Goal: Task Accomplishment & Management: Complete application form

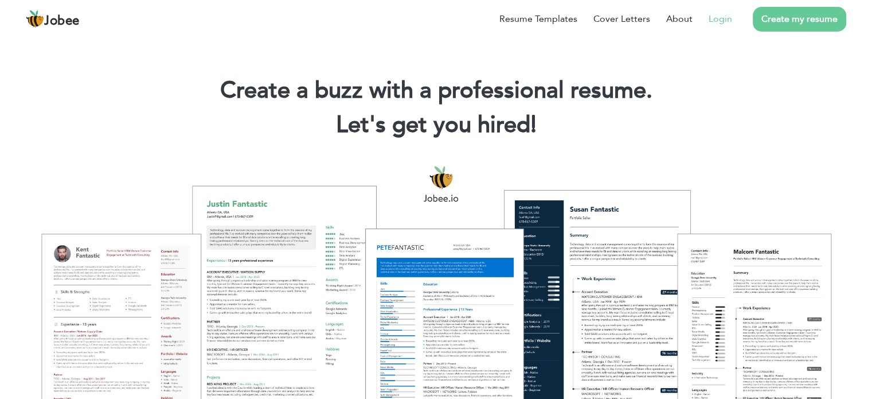
click at [710, 15] on link "Login" at bounding box center [721, 19] width 24 height 14
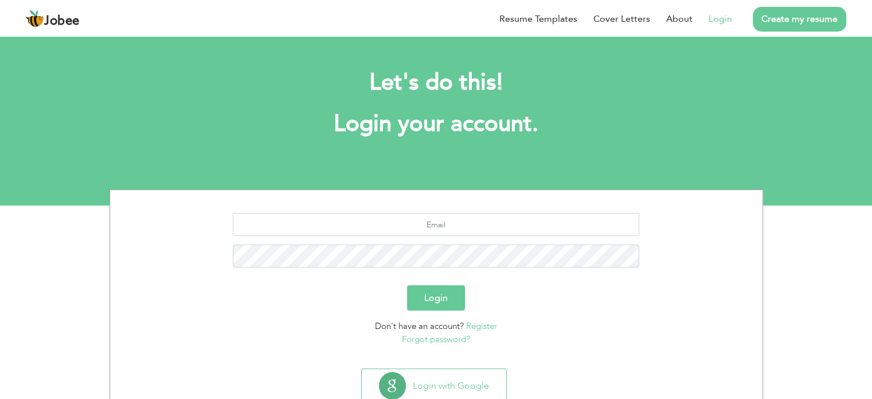
scroll to position [36, 0]
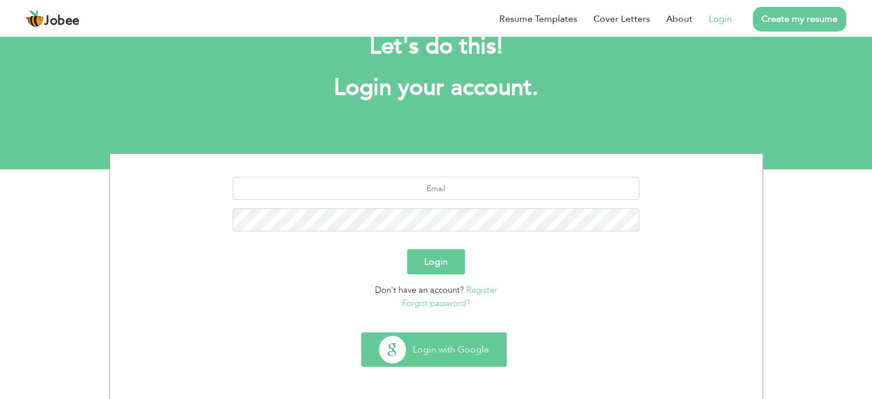
click at [491, 349] on button "Login with Google" at bounding box center [434, 349] width 145 height 33
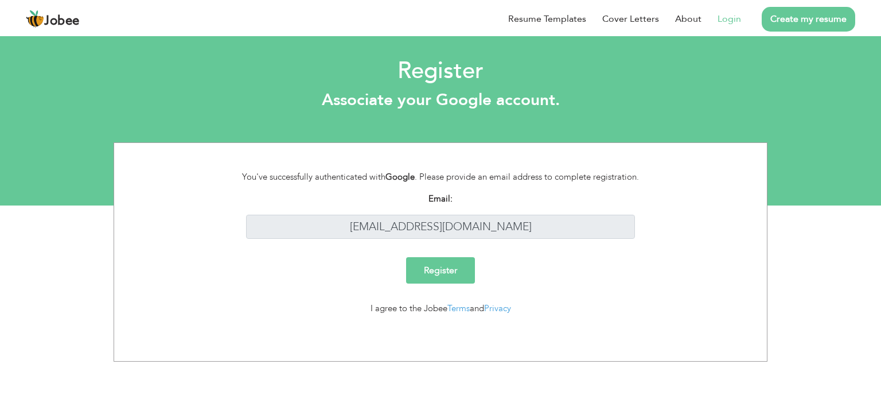
click at [458, 276] on input "Register" at bounding box center [440, 270] width 69 height 26
drag, startPoint x: 506, startPoint y: 226, endPoint x: 344, endPoint y: 220, distance: 163.0
click at [344, 220] on input "[EMAIL_ADDRESS][DOMAIN_NAME]" at bounding box center [440, 227] width 389 height 25
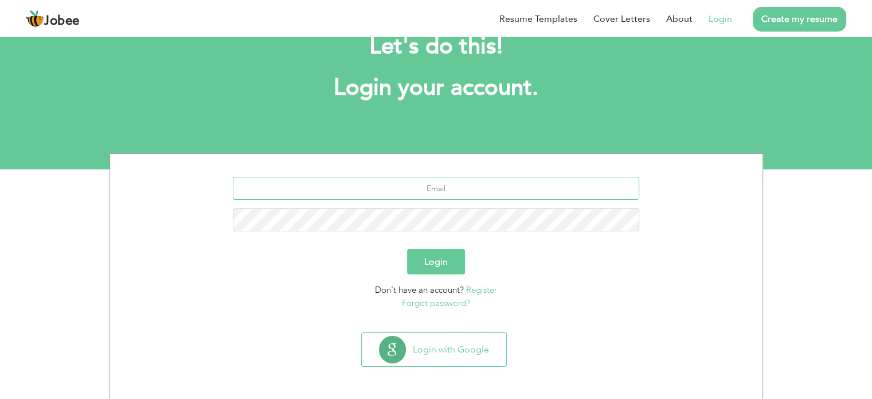
click at [463, 179] on input "text" at bounding box center [436, 188] width 407 height 23
type input "faiziabdulwaheed@gmail.com"
click at [471, 249] on div "Login" at bounding box center [437, 261] width 636 height 25
click at [432, 266] on button "Login" at bounding box center [436, 261] width 58 height 25
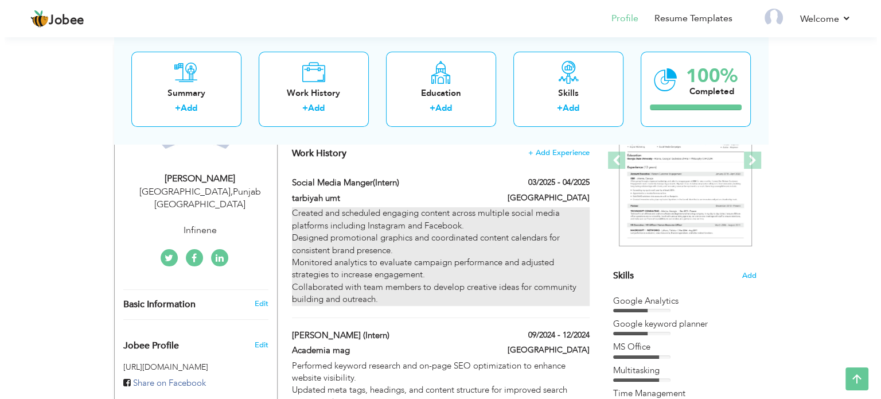
scroll to position [229, 0]
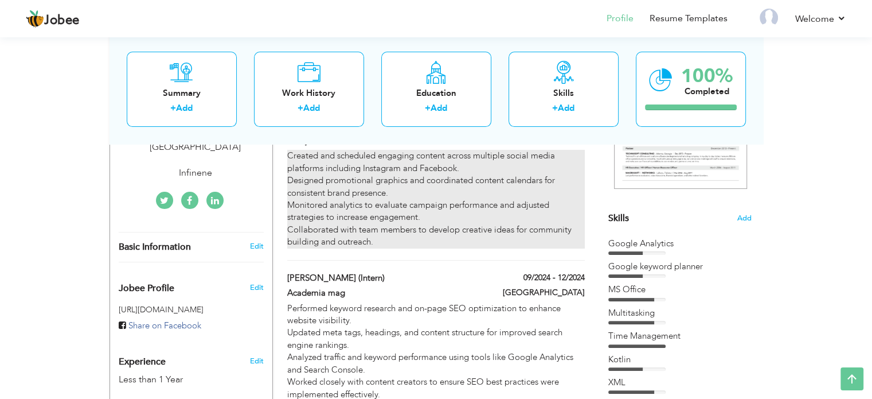
click at [423, 229] on div "Created and scheduled engaging content across multiple social media platforms i…" at bounding box center [435, 199] width 297 height 98
type input "social media manger(Intern)"
type input "tarbiyah umt"
type input "03/2025"
type input "04/2025"
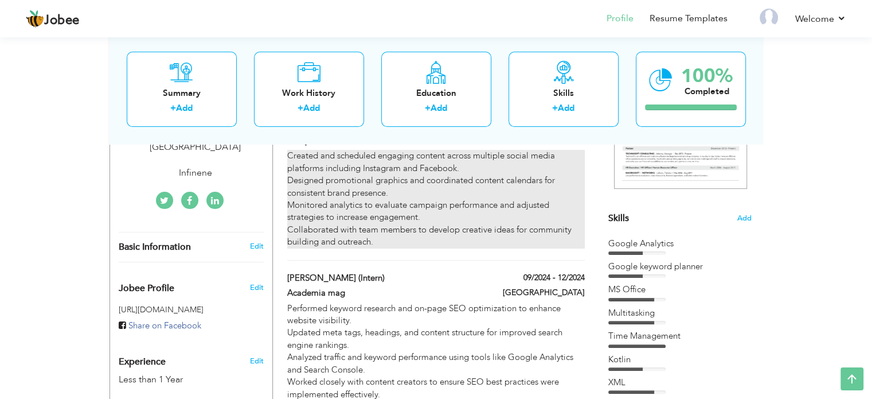
type input "[GEOGRAPHIC_DATA]"
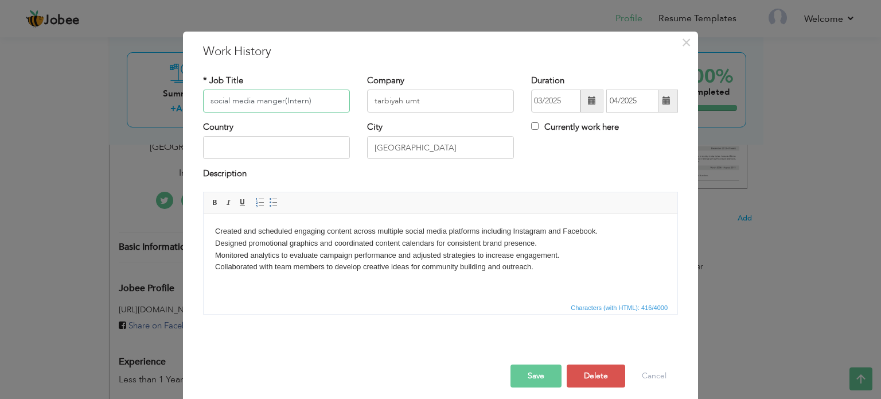
scroll to position [17, 0]
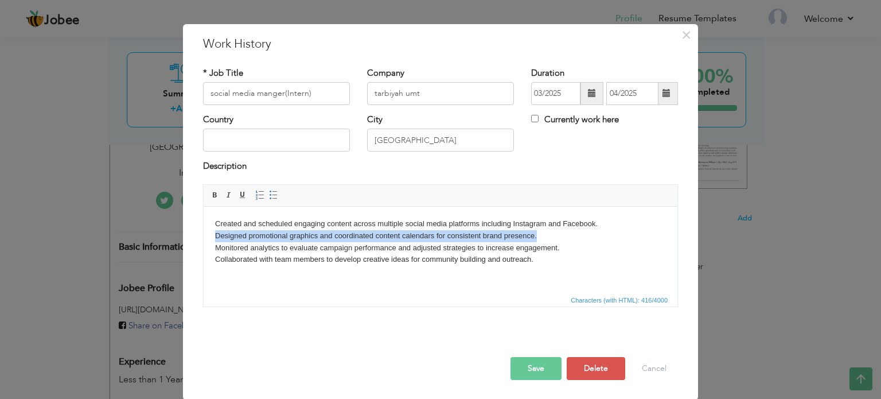
drag, startPoint x: 214, startPoint y: 232, endPoint x: 551, endPoint y: 233, distance: 336.7
click at [551, 233] on html "Created and scheduled engaging content across multiple social media platforms i…" at bounding box center [441, 241] width 474 height 71
click at [551, 233] on body "Created and scheduled engaging content across multiple social media platforms i…" at bounding box center [440, 241] width 451 height 48
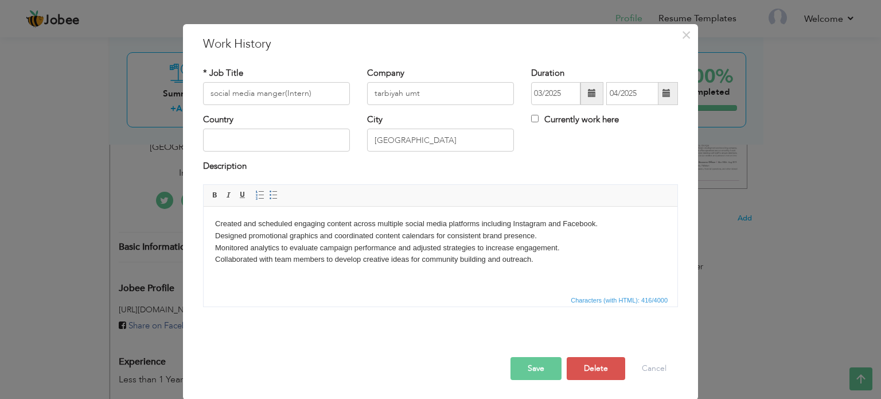
click at [540, 367] on button "Save" at bounding box center [535, 368] width 51 height 23
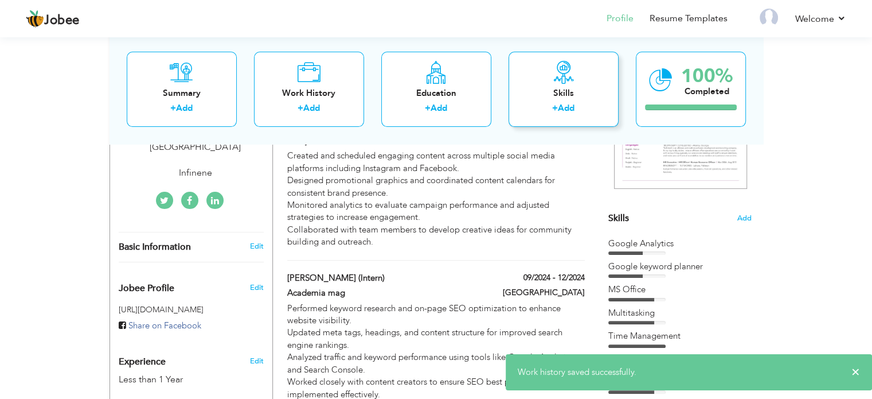
click at [546, 112] on div "+ Add" at bounding box center [564, 110] width 92 height 15
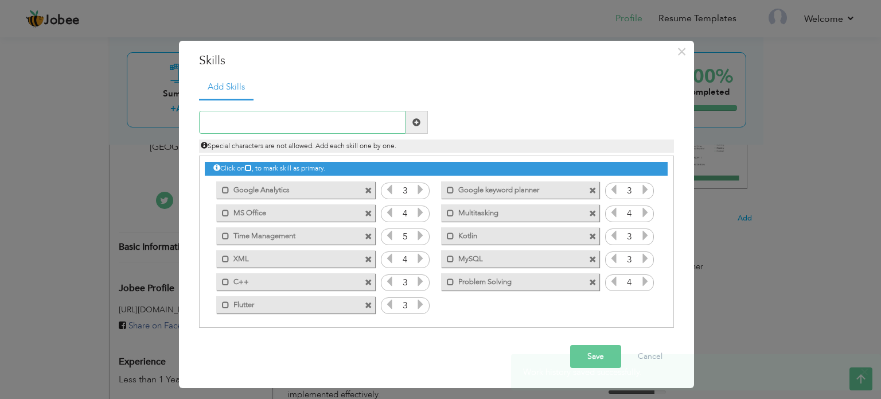
click at [288, 118] on input "text" at bounding box center [302, 122] width 206 height 23
paste input "Generate daily image content through Sora."
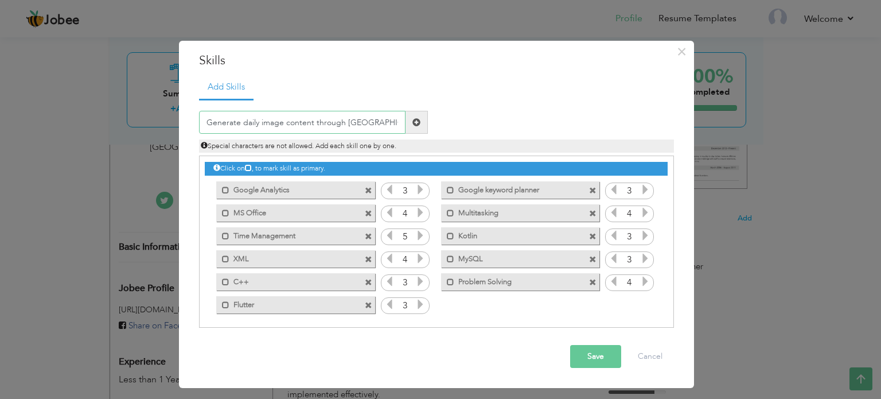
drag, startPoint x: 258, startPoint y: 122, endPoint x: 239, endPoint y: 123, distance: 19.0
click at [239, 123] on input "Generate daily image content through Sora." at bounding box center [302, 122] width 206 height 23
type input "Generate Ai image content through Sora."
click at [420, 120] on span at bounding box center [417, 122] width 22 height 23
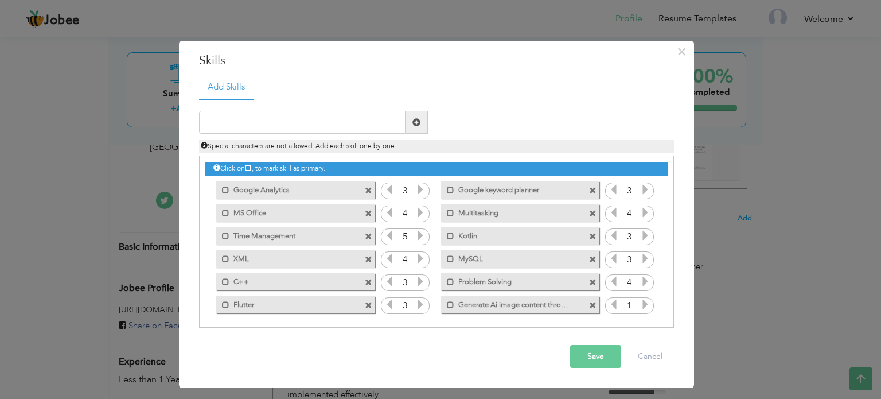
click at [645, 305] on icon at bounding box center [645, 304] width 10 height 10
click at [609, 283] on icon at bounding box center [614, 281] width 10 height 10
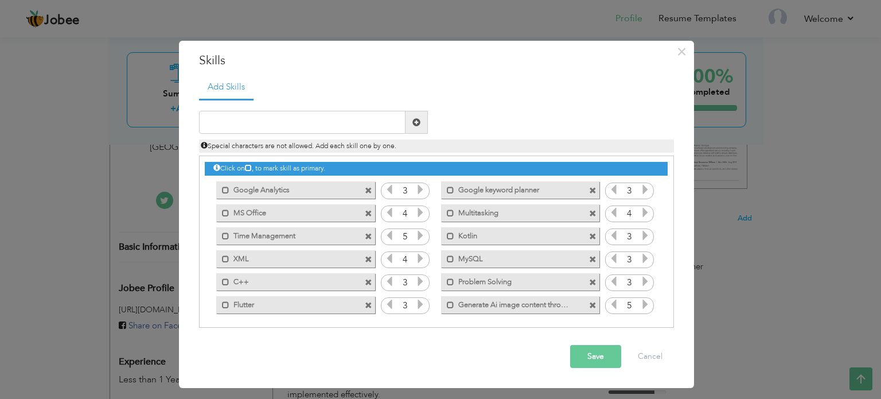
click at [610, 259] on icon at bounding box center [614, 258] width 10 height 10
click at [591, 192] on span at bounding box center [592, 190] width 7 height 7
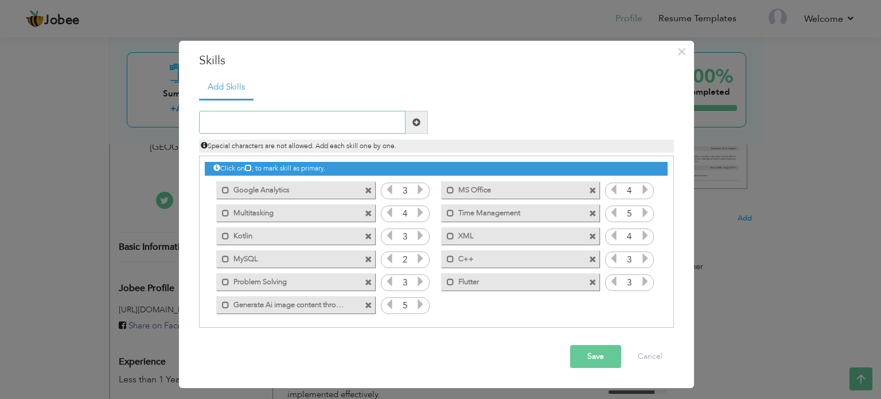
click at [255, 121] on input "text" at bounding box center [302, 122] width 206 height 23
click at [368, 188] on span at bounding box center [368, 190] width 7 height 7
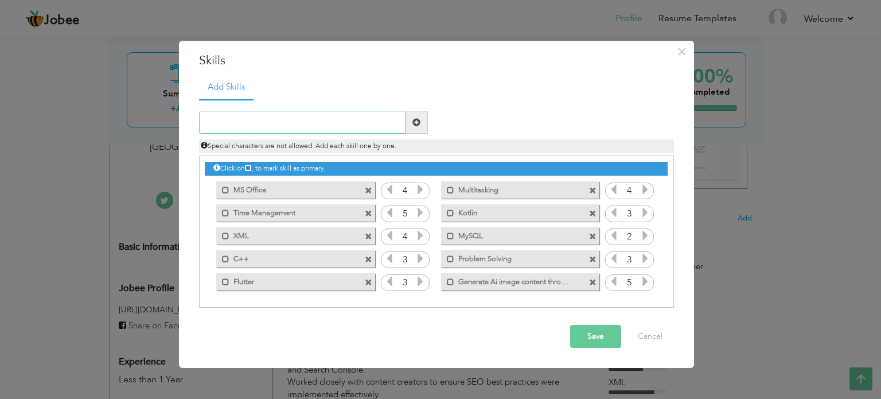
click at [296, 122] on input "text" at bounding box center [302, 122] width 206 height 23
paste input "Produce daily video content via Picverse."
drag, startPoint x: 358, startPoint y: 121, endPoint x: 199, endPoint y: 119, distance: 159.5
click at [199, 119] on input "Produce daily video content via Picverse." at bounding box center [302, 122] width 206 height 23
click at [363, 116] on input "Produce daily video content via Picverse." at bounding box center [302, 122] width 206 height 23
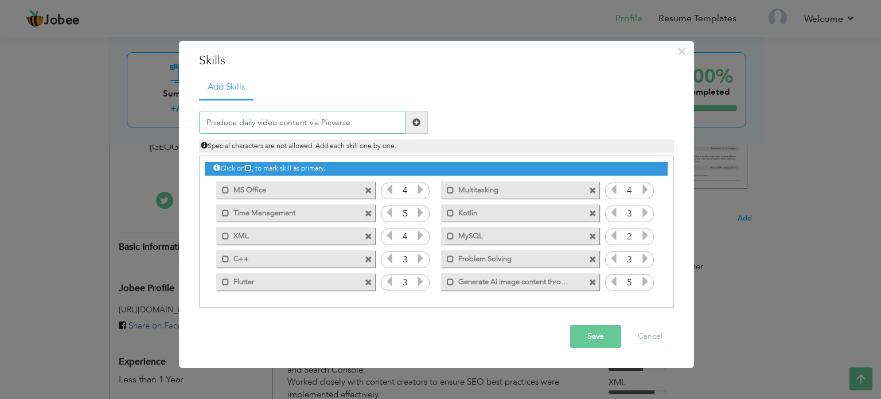
drag, startPoint x: 318, startPoint y: 120, endPoint x: 307, endPoint y: 120, distance: 11.5
click at [307, 120] on input "Produce daily video content via Picverse." at bounding box center [302, 122] width 206 height 23
drag, startPoint x: 346, startPoint y: 123, endPoint x: 312, endPoint y: 123, distance: 34.4
click at [312, 123] on input "Produce daily video content Picverse." at bounding box center [302, 122] width 206 height 23
drag, startPoint x: 252, startPoint y: 122, endPoint x: 241, endPoint y: 122, distance: 11.5
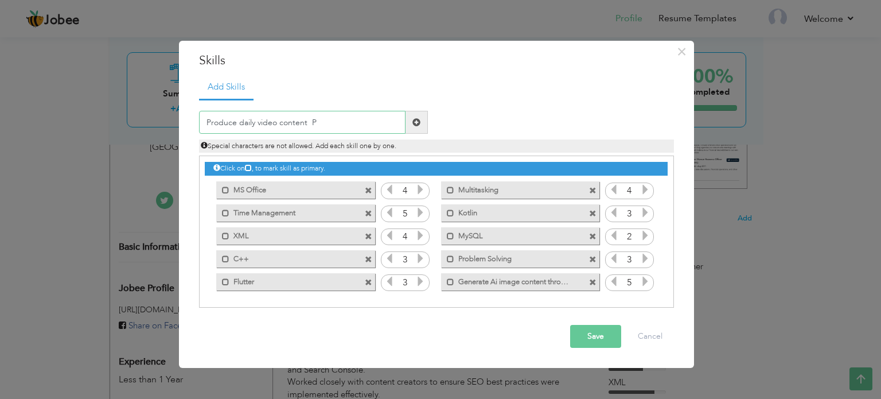
click at [241, 122] on input "Produce daily video content P" at bounding box center [302, 122] width 206 height 23
click at [255, 122] on input "Produce daily video content P" at bounding box center [302, 122] width 206 height 23
drag, startPoint x: 255, startPoint y: 122, endPoint x: 245, endPoint y: 122, distance: 9.2
click at [245, 122] on input "Produce daily video content P" at bounding box center [302, 122] width 206 height 23
drag, startPoint x: 309, startPoint y: 115, endPoint x: 302, endPoint y: 117, distance: 7.8
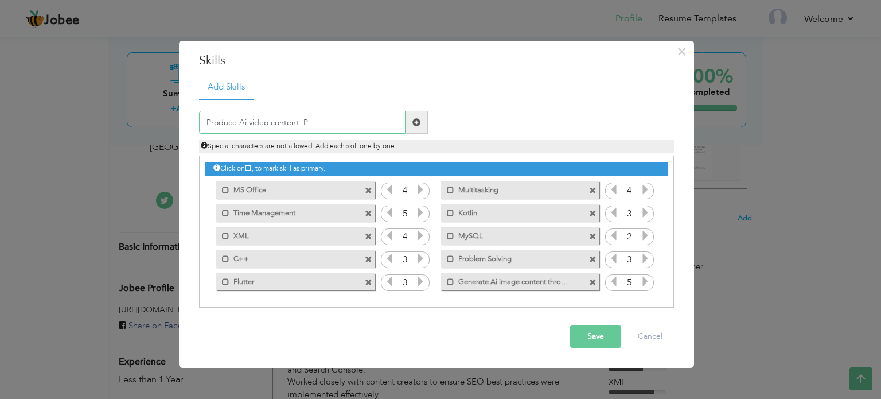
click at [302, 117] on input "Produce Ai video content P" at bounding box center [302, 122] width 206 height 23
type input "Produce Ai video content"
click at [412, 114] on span at bounding box center [417, 122] width 22 height 23
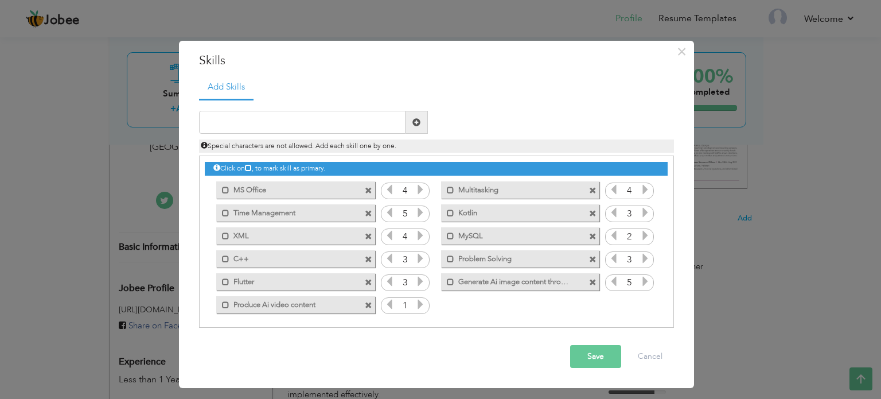
click at [415, 303] on icon at bounding box center [420, 304] width 10 height 10
click at [388, 281] on icon at bounding box center [389, 281] width 10 height 10
click at [309, 124] on input "text" at bounding box center [302, 122] width 206 height 23
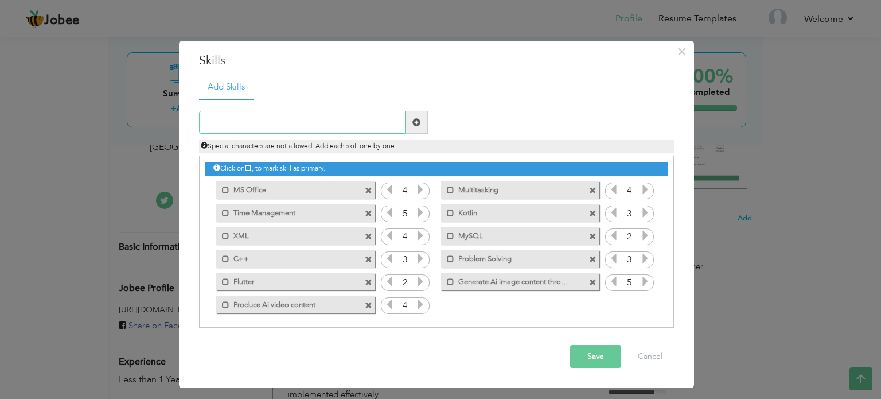
drag, startPoint x: 307, startPoint y: 111, endPoint x: 290, endPoint y: 123, distance: 21.8
click at [290, 123] on input "text" at bounding box center [302, 122] width 206 height 23
paste input "Design and brand-aligned visuals using Canva."
type input "Design and brand-aligned visuals using Canva."
click at [417, 118] on span at bounding box center [416, 122] width 8 height 8
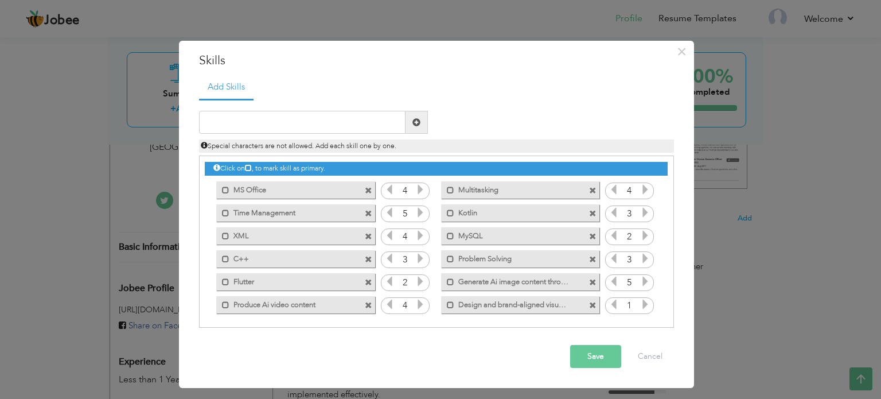
click at [642, 307] on icon at bounding box center [645, 304] width 10 height 10
click at [641, 305] on icon at bounding box center [645, 304] width 10 height 10
click at [293, 124] on input "text" at bounding box center [302, 122] width 206 height 23
paste input "Edit short-form and long-form videos with CapCut."
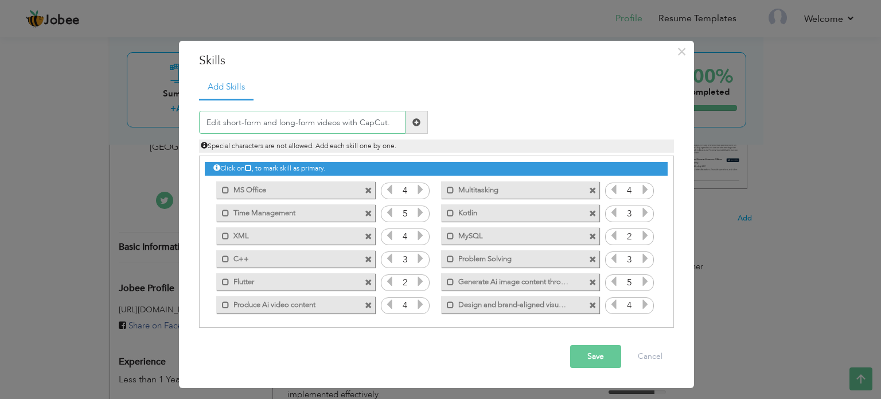
type input "Edit short-form and long-form videos with CapCut."
click at [411, 128] on span at bounding box center [417, 122] width 22 height 23
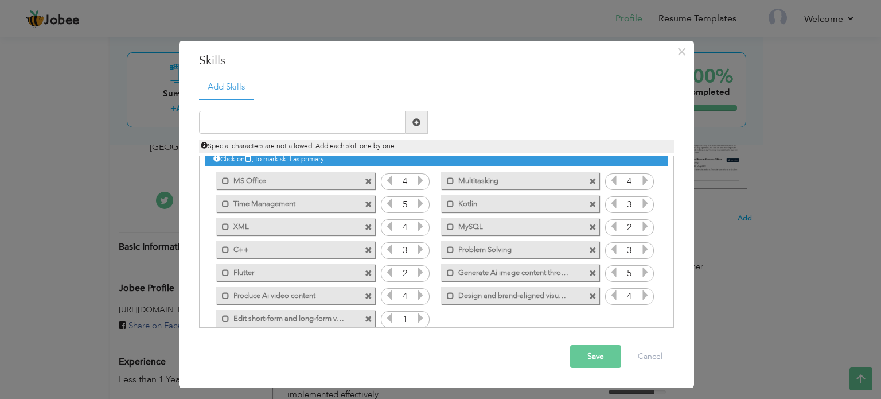
scroll to position [25, 0]
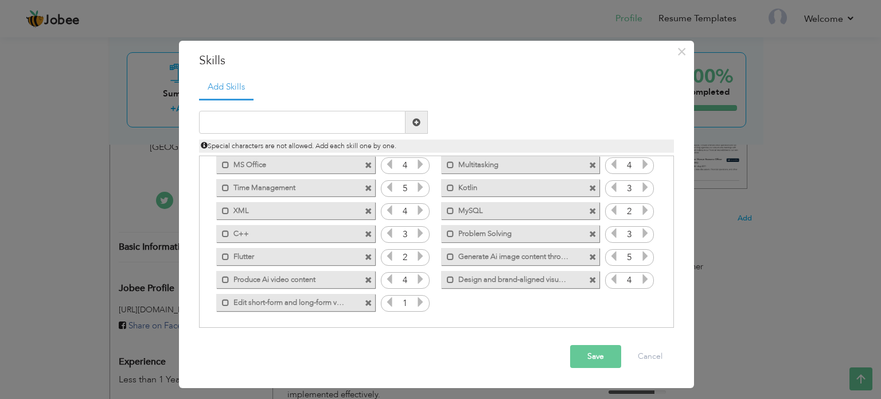
click at [423, 299] on icon at bounding box center [420, 302] width 10 height 10
click at [385, 298] on icon at bounding box center [389, 302] width 10 height 10
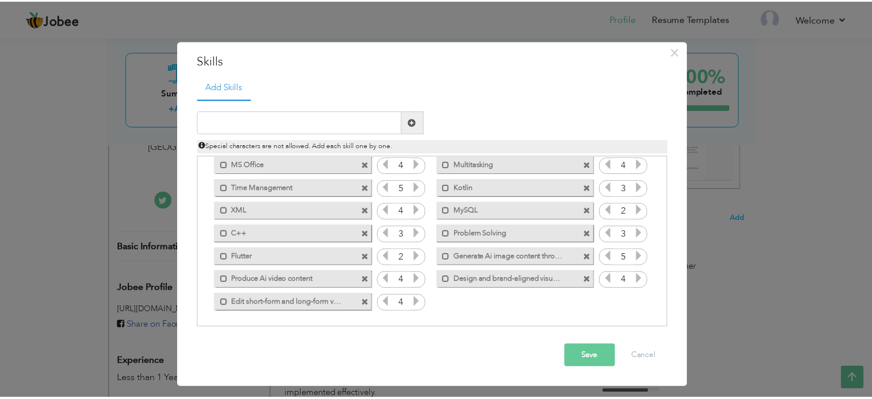
scroll to position [0, 0]
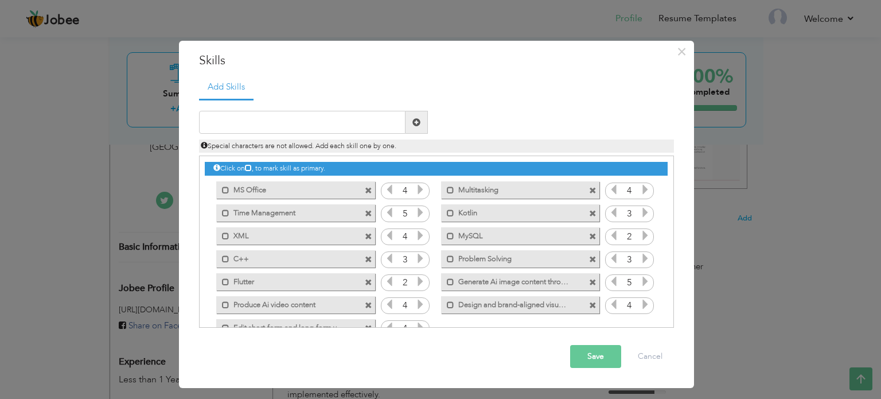
click at [587, 337] on div "Save Cancel" at bounding box center [436, 356] width 492 height 40
click at [588, 340] on div "Save Cancel" at bounding box center [436, 356] width 492 height 40
click at [589, 348] on button "Save" at bounding box center [595, 356] width 51 height 23
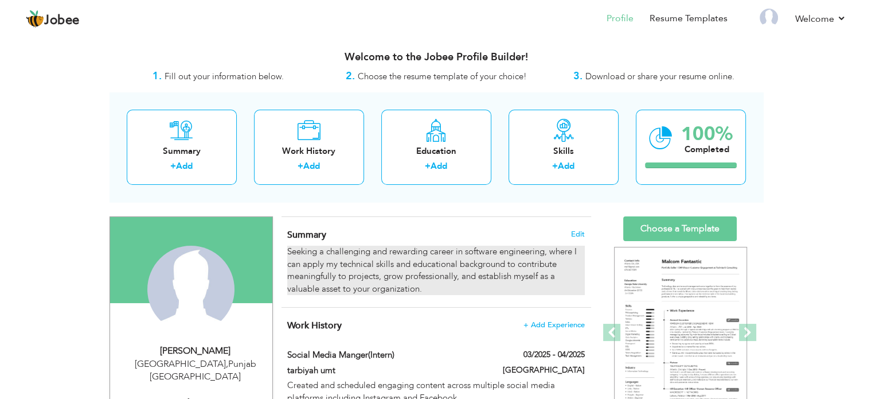
click at [442, 284] on div "Seeking a challenging and rewarding career in software engineering, where I can…" at bounding box center [435, 269] width 297 height 49
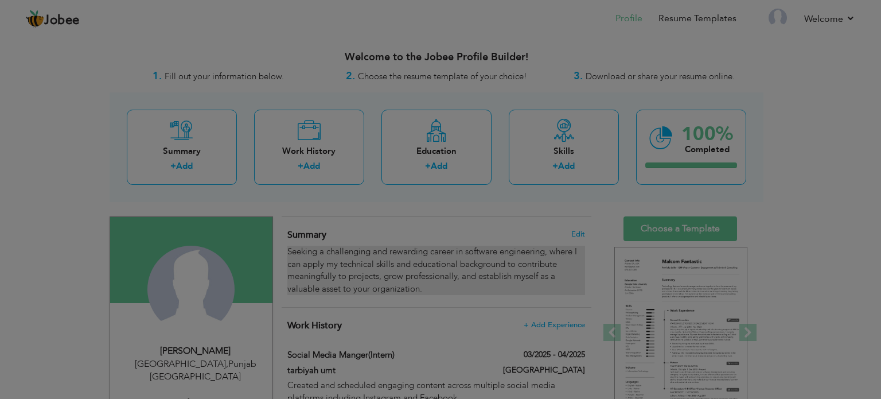
click at [442, 284] on div at bounding box center [440, 199] width 881 height 399
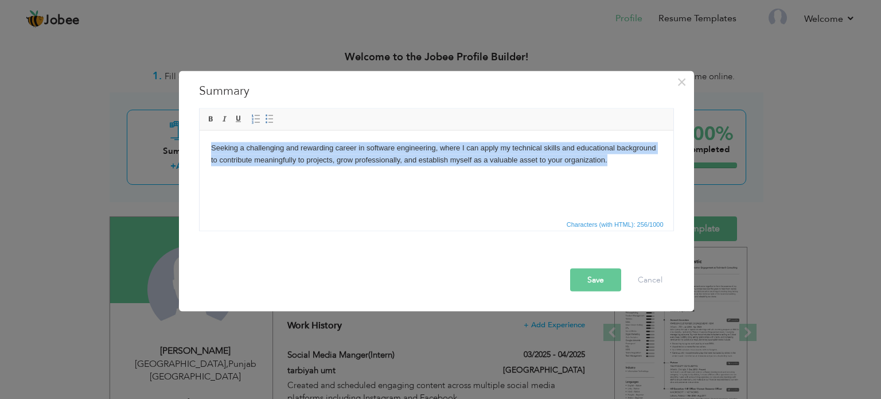
drag, startPoint x: 473, startPoint y: 174, endPoint x: 243, endPoint y: 286, distance: 255.0
click at [199, 144] on html "Seeking a challenging and rewarding career in software engineering, where I can…" at bounding box center [436, 153] width 474 height 47
copy body "Seeking a challenging and rewarding career in software engineering, where I can…"
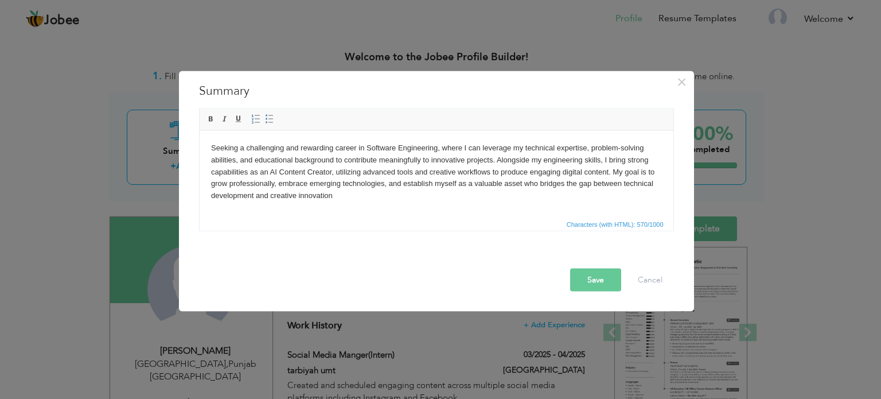
click at [605, 280] on button "Save" at bounding box center [595, 279] width 51 height 23
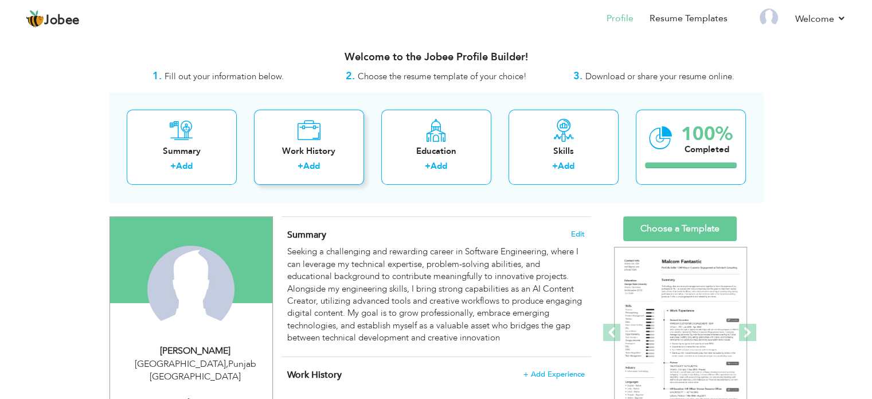
click at [325, 159] on div "Work History + Add" at bounding box center [309, 147] width 110 height 75
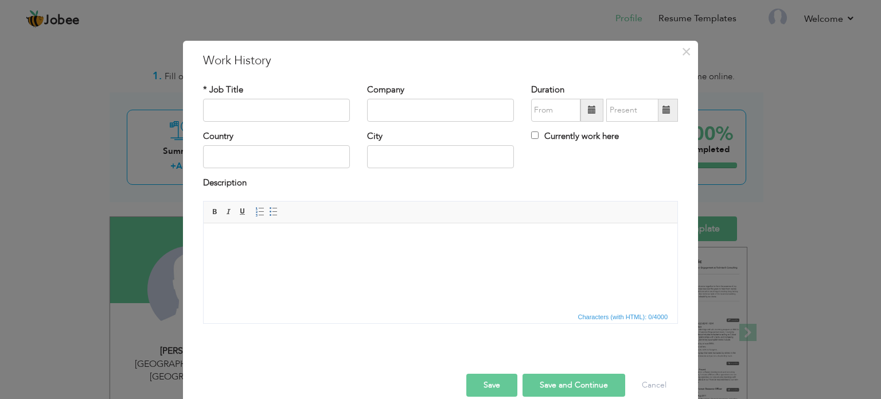
click at [756, 161] on div "× Work History * Job Title Company Duration Currently work here Country" at bounding box center [440, 199] width 881 height 399
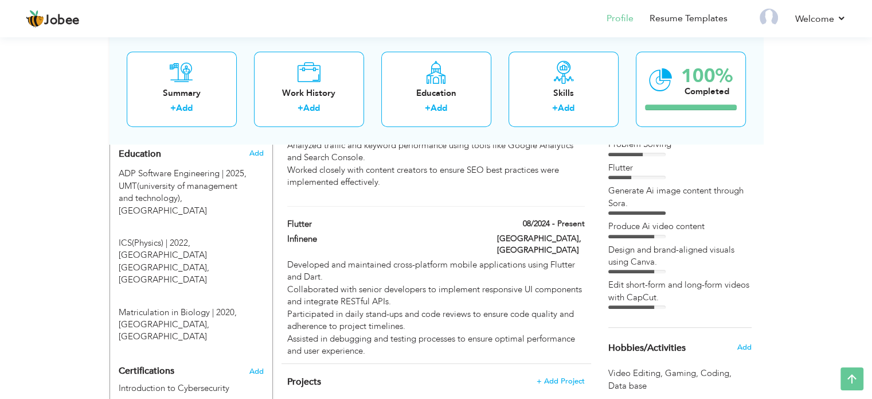
scroll to position [516, 0]
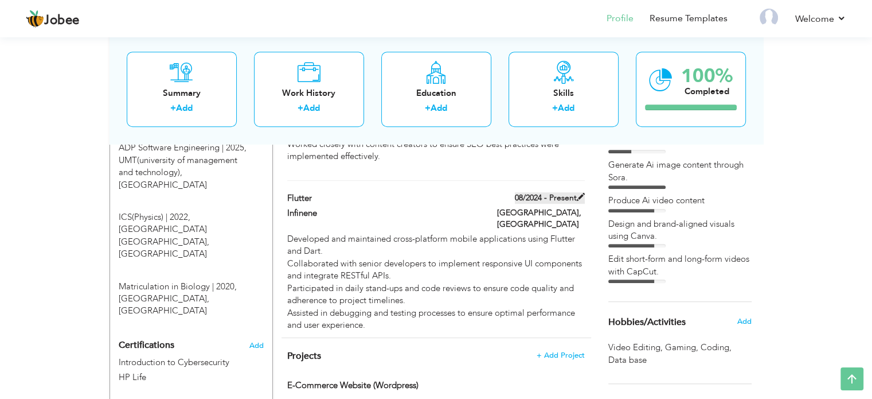
click at [570, 199] on label "08/2024 - Present" at bounding box center [550, 197] width 70 height 11
type input "flutter"
type input "Infinene"
type input "08/2024"
type input "[GEOGRAPHIC_DATA]"
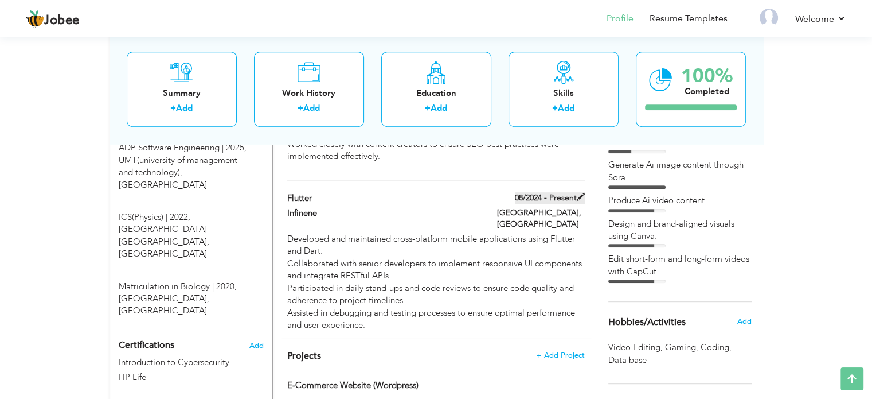
type input "[GEOGRAPHIC_DATA]"
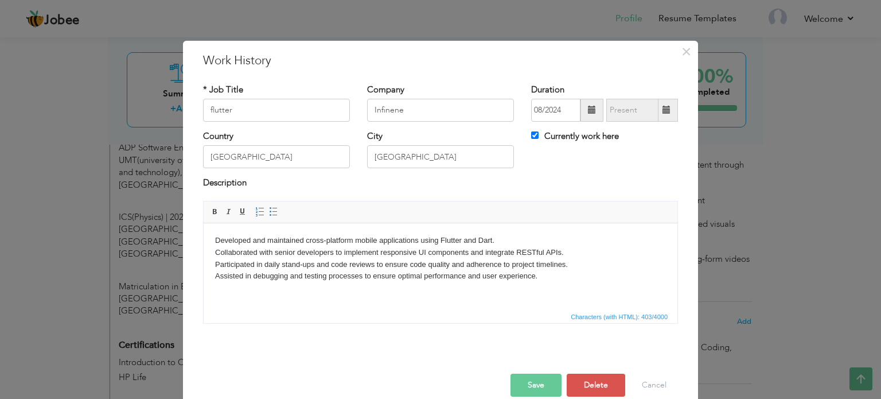
click at [662, 110] on span at bounding box center [666, 110] width 8 height 8
click at [531, 132] on input "Currently work here" at bounding box center [534, 134] width 7 height 7
checkbox input "false"
click at [640, 109] on input "09/2025" at bounding box center [632, 110] width 52 height 23
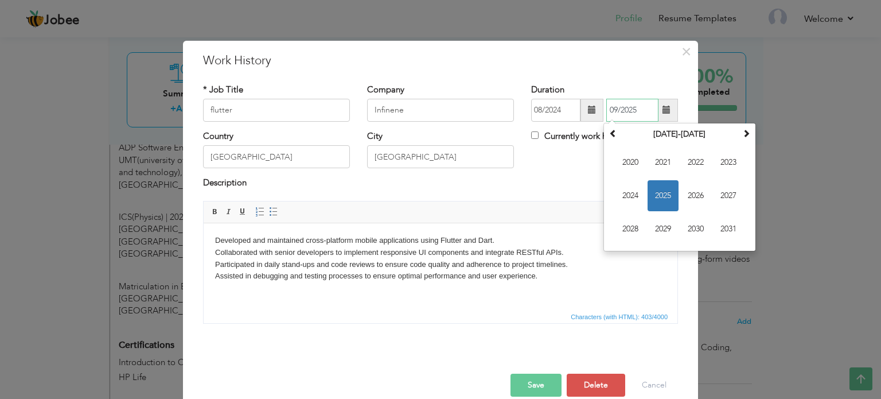
click at [660, 188] on span "2025" at bounding box center [663, 195] width 31 height 31
click at [626, 196] on span "May" at bounding box center [630, 195] width 31 height 31
type input "05/2025"
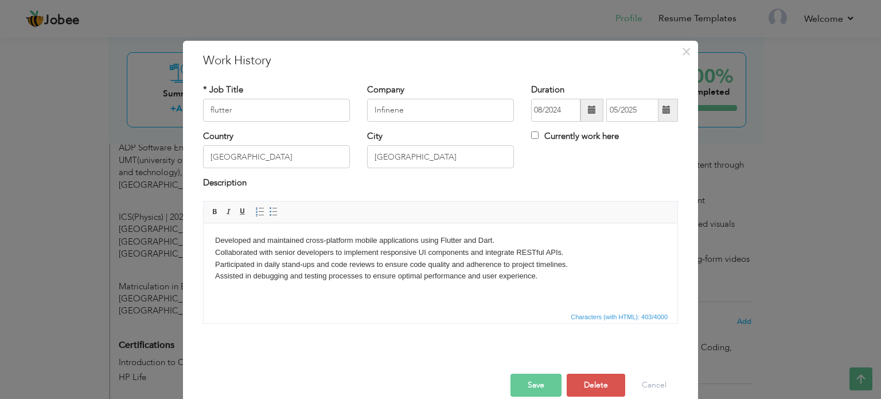
click at [541, 379] on button "Save" at bounding box center [535, 384] width 51 height 23
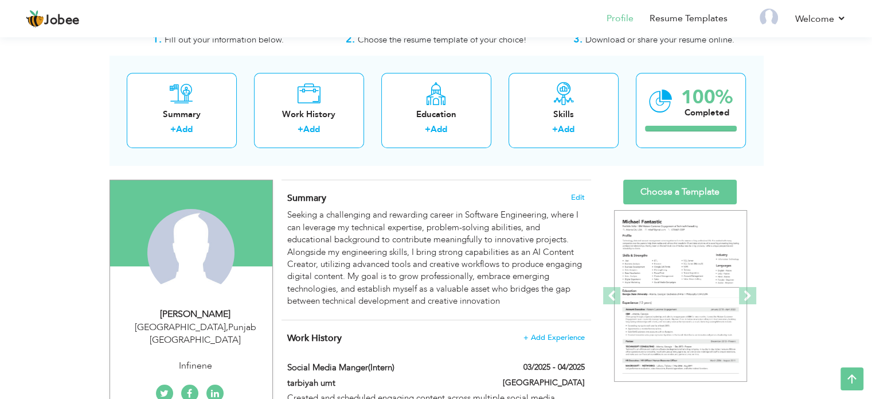
scroll to position [0, 0]
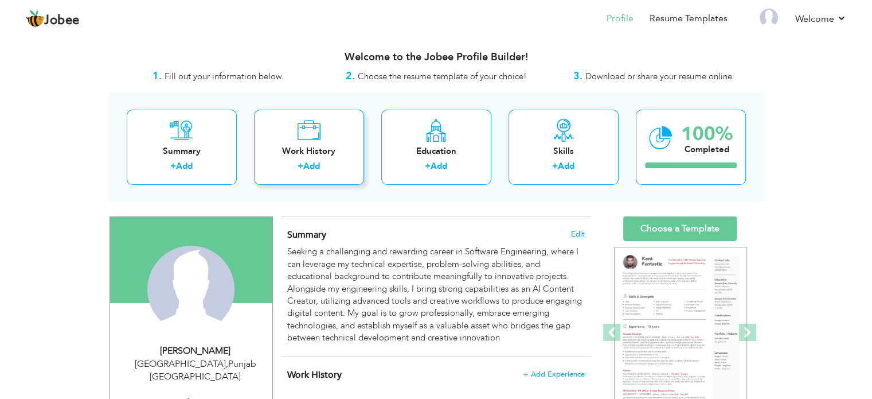
click at [335, 127] on div "Work History + Add" at bounding box center [309, 147] width 110 height 75
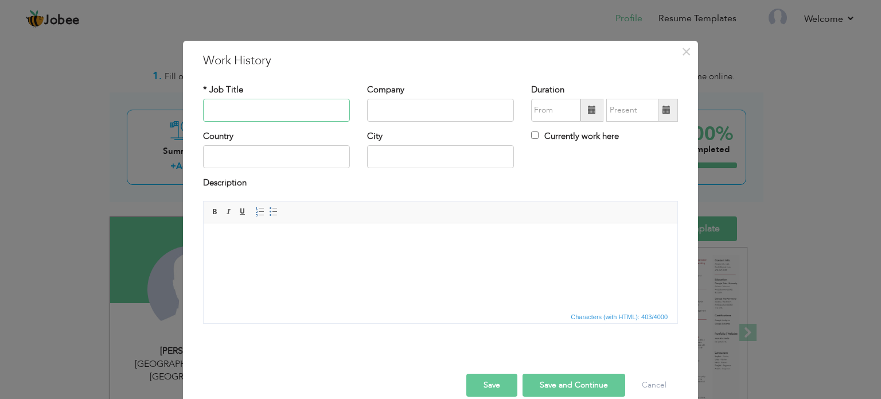
click at [261, 108] on input "text" at bounding box center [276, 110] width 147 height 23
click at [681, 50] on span "×" at bounding box center [686, 51] width 10 height 21
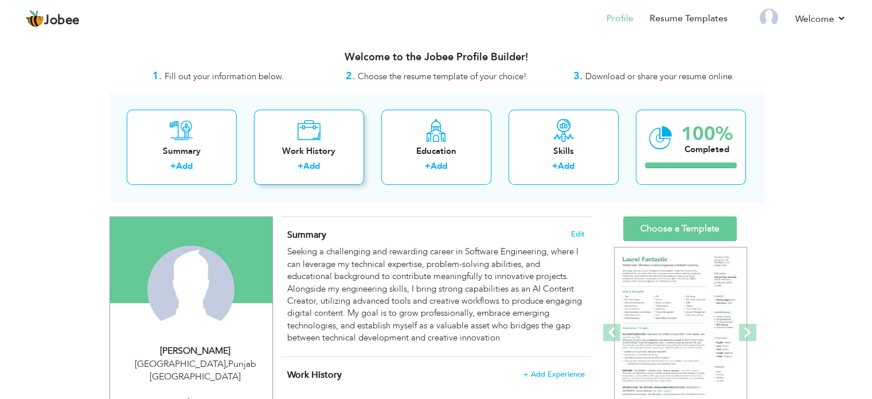
click at [310, 150] on div "Work History" at bounding box center [309, 151] width 92 height 12
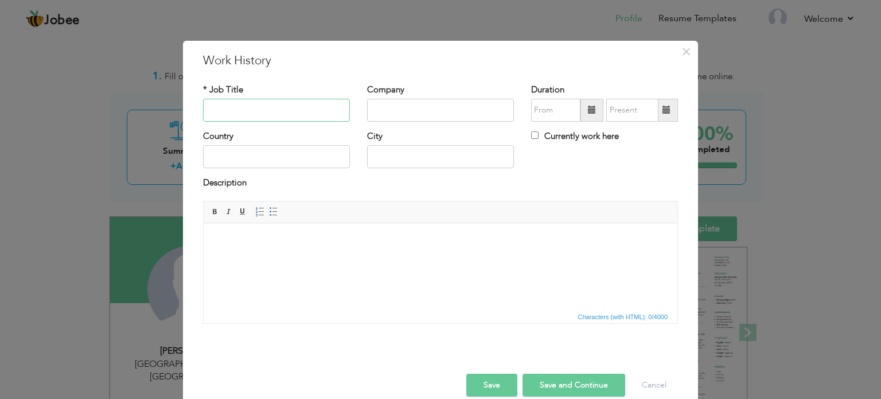
click at [298, 116] on input "text" at bounding box center [276, 110] width 147 height 23
type input "AI content creator"
click at [427, 119] on input "text" at bounding box center [440, 110] width 147 height 23
type input "HR92"
click at [254, 157] on input "text" at bounding box center [276, 156] width 147 height 23
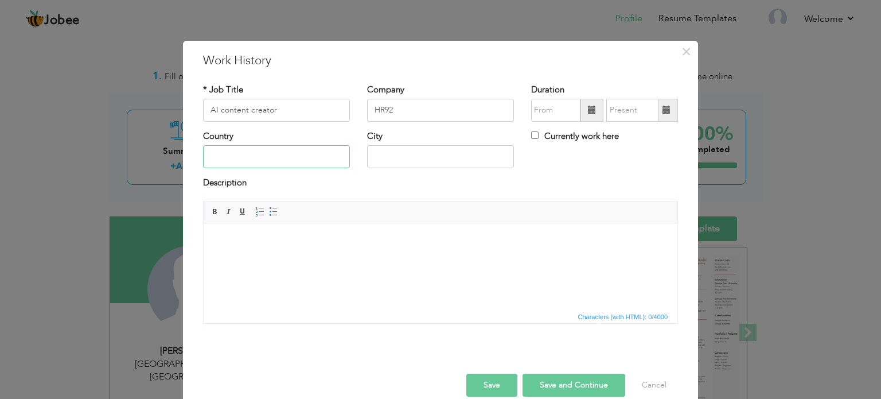
type input "p"
type input "[GEOGRAPHIC_DATA]"
click at [396, 158] on input "text" at bounding box center [440, 156] width 147 height 23
type input "[GEOGRAPHIC_DATA]"
click at [550, 111] on input "09/2025" at bounding box center [555, 110] width 49 height 23
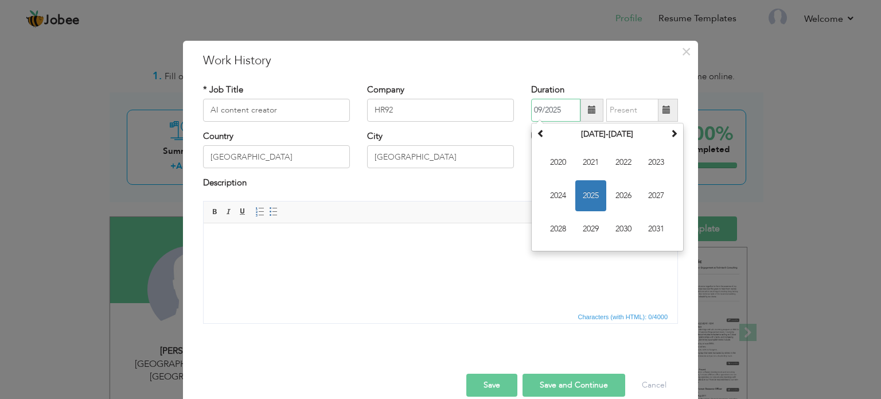
click at [579, 190] on span "2025" at bounding box center [590, 195] width 31 height 31
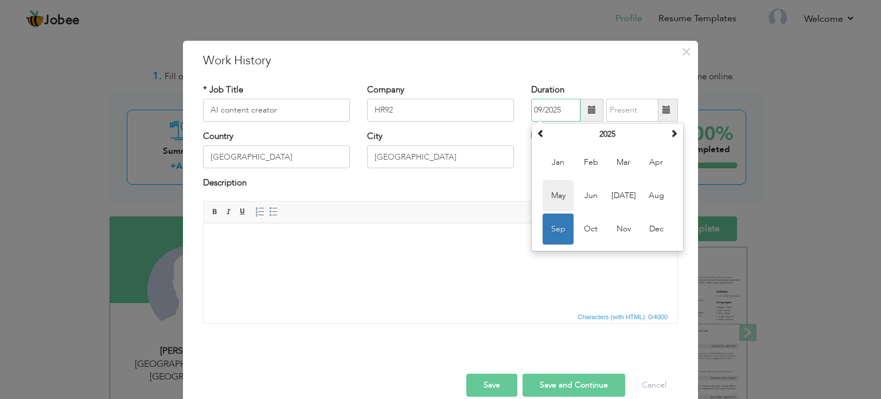
click at [565, 198] on span "May" at bounding box center [558, 195] width 31 height 31
type input "05/2025"
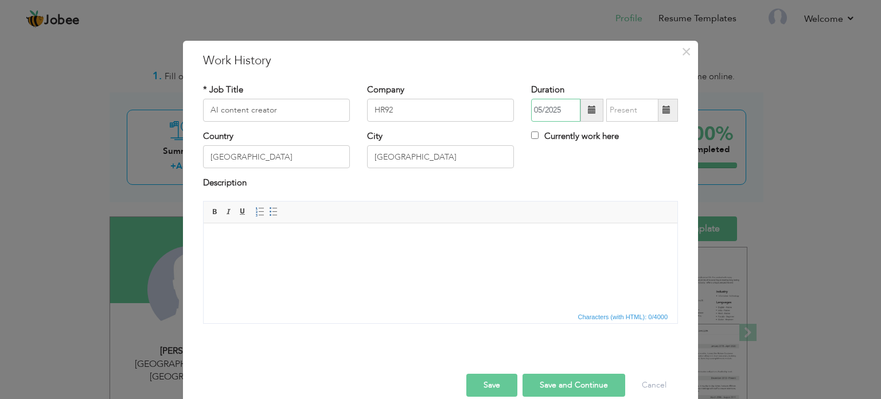
click at [547, 112] on input "05/2025" at bounding box center [555, 110] width 49 height 23
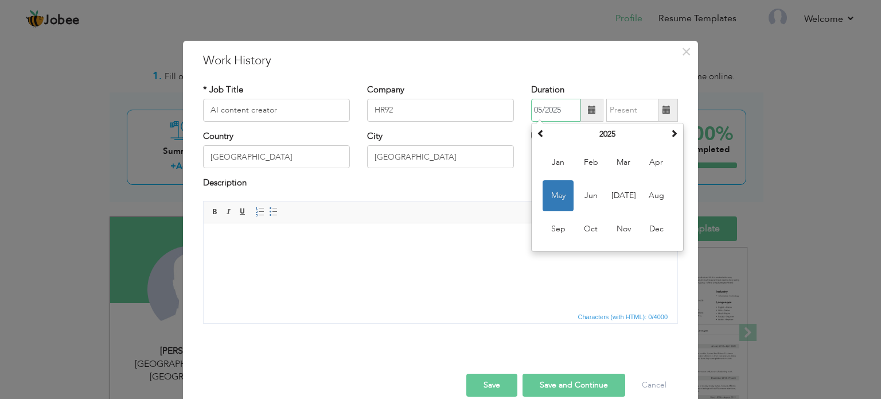
click at [547, 112] on input "05/2025" at bounding box center [555, 110] width 49 height 23
click at [618, 110] on input "text" at bounding box center [632, 110] width 52 height 23
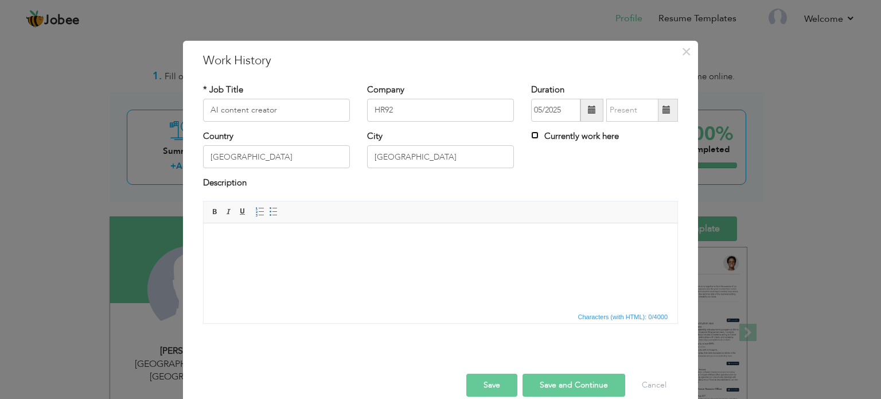
click at [532, 135] on input "Currently work here" at bounding box center [534, 134] width 7 height 7
checkbox input "true"
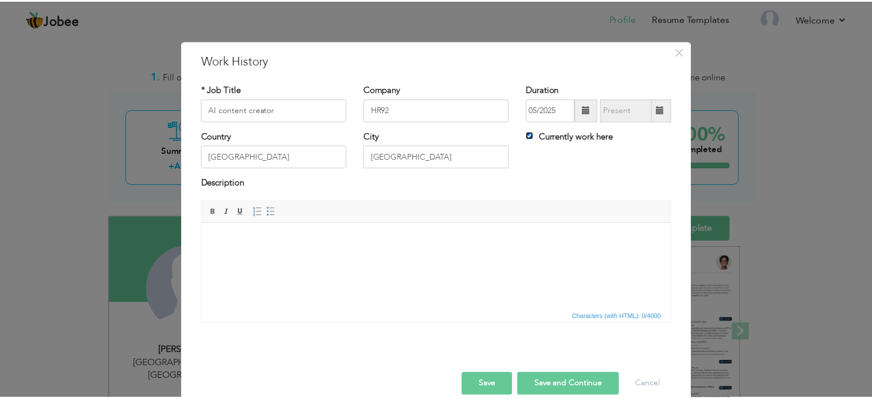
scroll to position [17, 0]
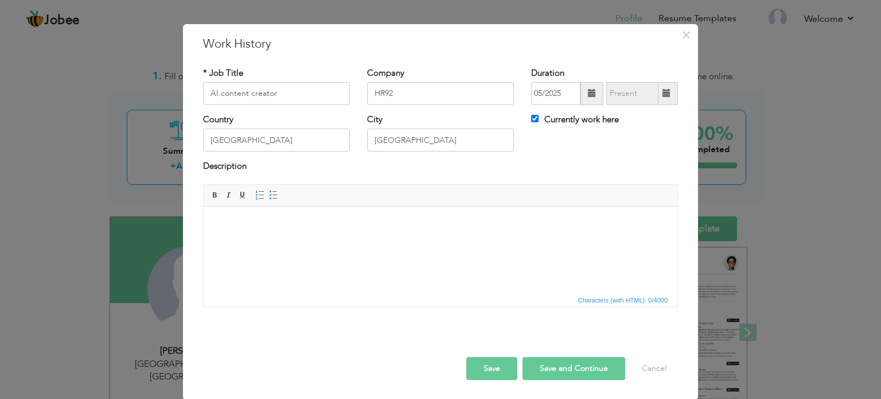
click at [328, 228] on body at bounding box center [440, 223] width 451 height 12
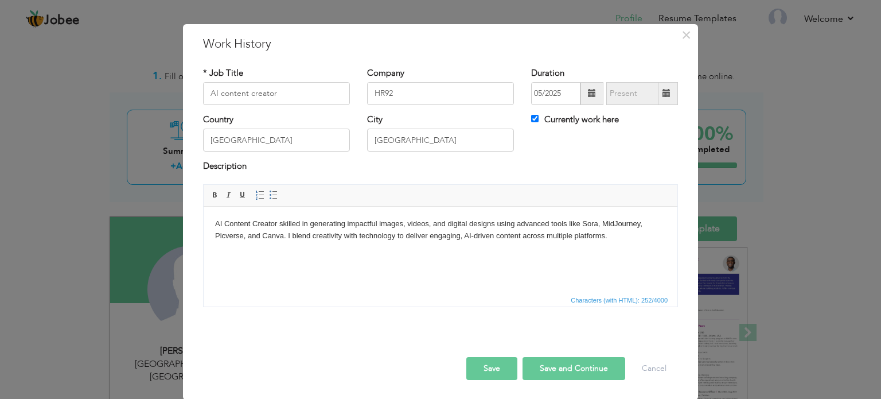
click at [570, 367] on button "Save and Continue" at bounding box center [574, 368] width 103 height 23
checkbox input "false"
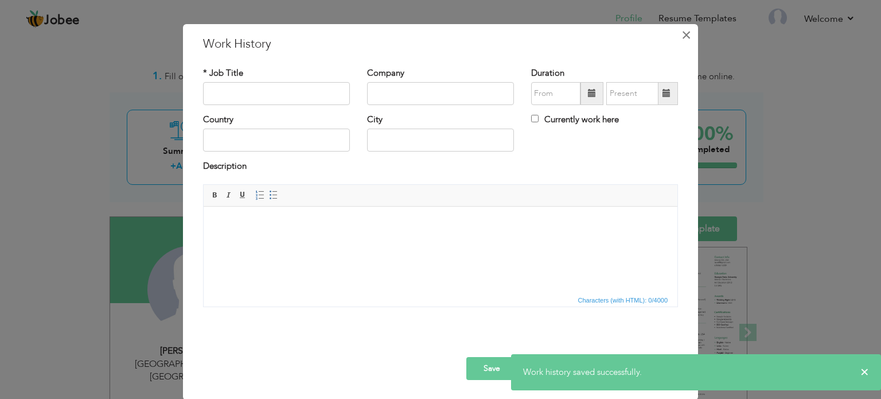
click at [681, 32] on span "×" at bounding box center [686, 35] width 10 height 21
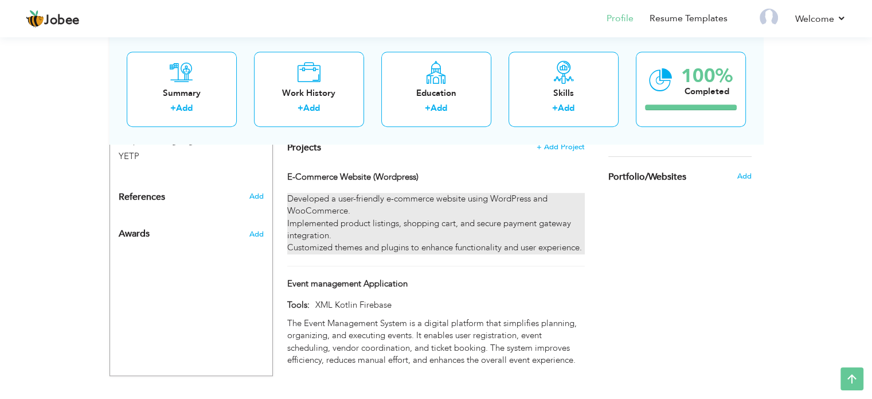
scroll to position [789, 0]
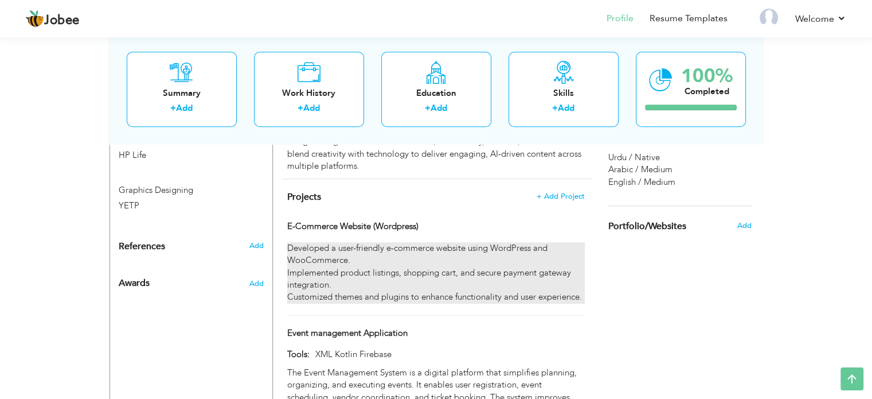
click at [496, 258] on div "Developed a user-friendly e-commerce website using WordPress and WooCommerce. I…" at bounding box center [435, 272] width 297 height 61
type input "E-Commerce Website (Wordpress)"
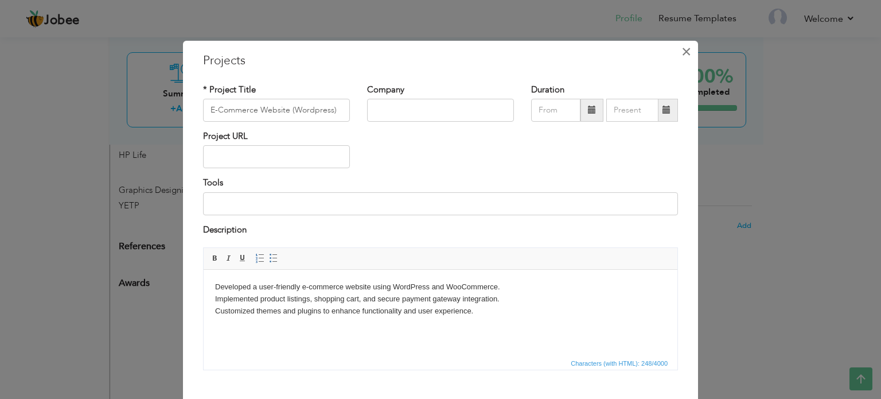
click at [681, 57] on span "×" at bounding box center [686, 51] width 10 height 21
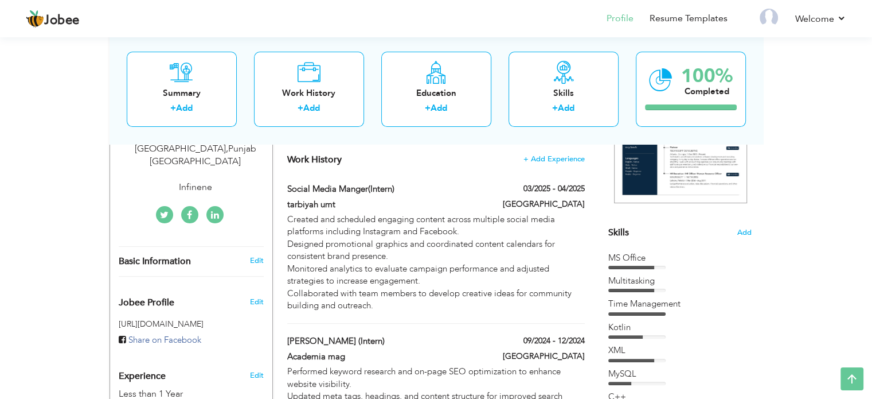
scroll to position [0, 0]
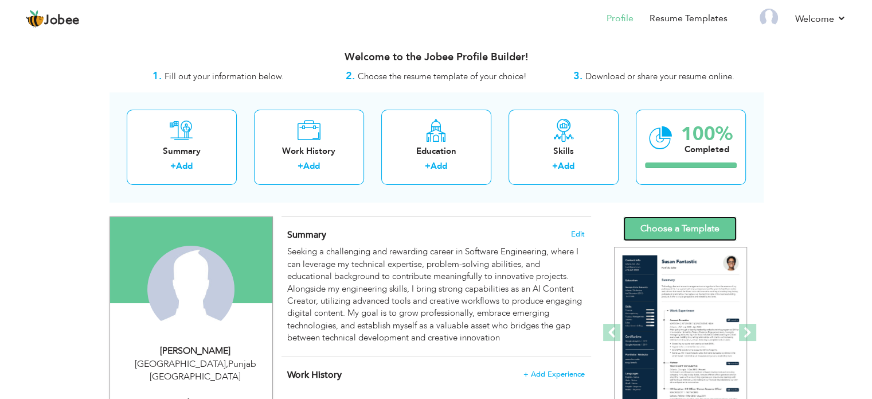
click at [692, 229] on link "Choose a Template" at bounding box center [680, 228] width 114 height 25
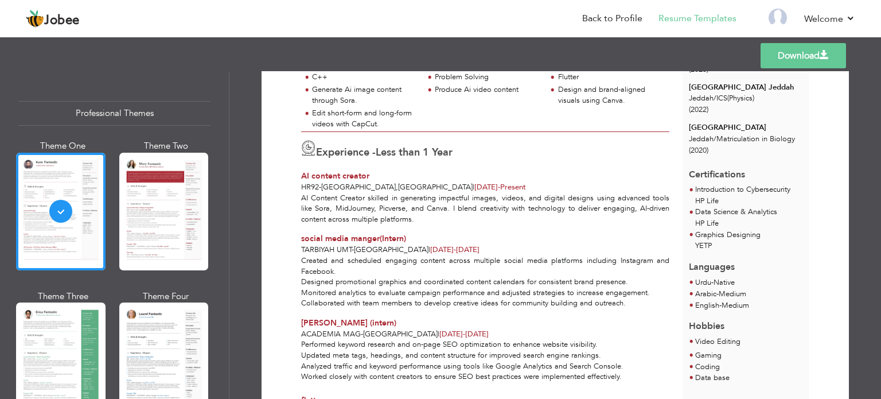
scroll to position [287, 0]
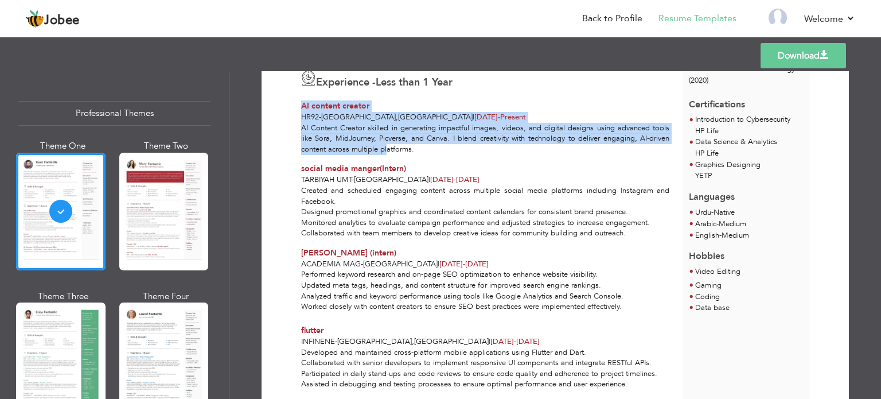
drag, startPoint x: 298, startPoint y: 104, endPoint x: 387, endPoint y: 153, distance: 101.1
click at [387, 153] on div "[PERSON_NAME] at [GEOGRAPHIC_DATA] Skills & Strengths" at bounding box center [491, 174] width 381 height 711
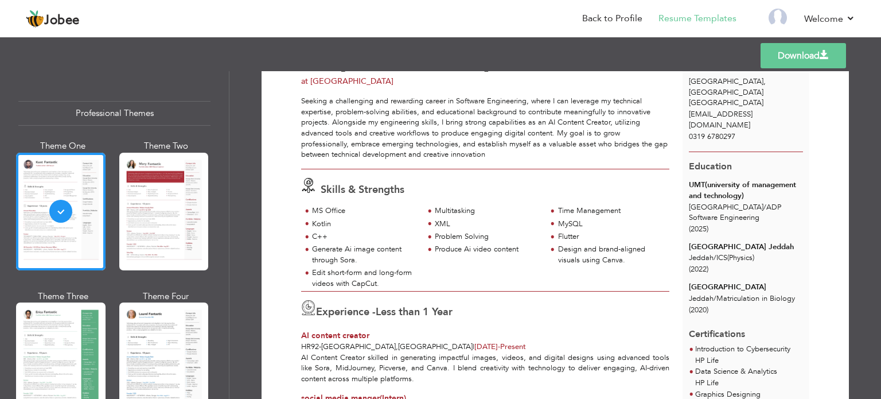
scroll to position [0, 0]
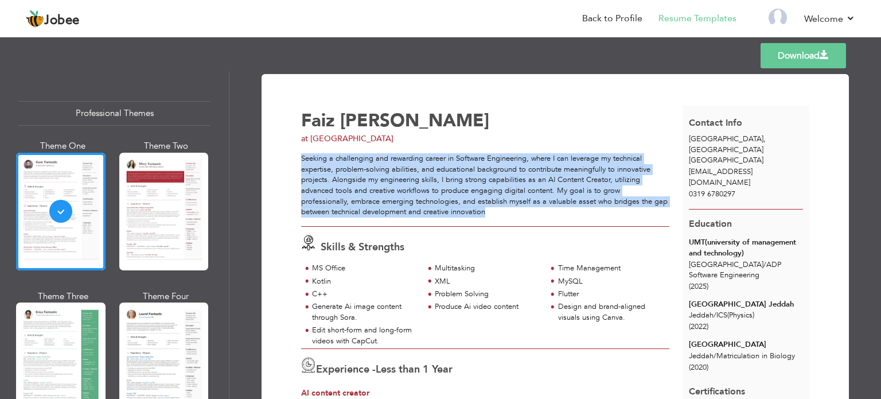
drag, startPoint x: 299, startPoint y: 154, endPoint x: 564, endPoint y: 215, distance: 272.3
click at [564, 215] on div "Seeking a challenging and rewarding career in Software Engineering, where I can…" at bounding box center [485, 185] width 368 height 64
click at [563, 213] on div "Seeking a challenging and rewarding career in Software Engineering, where I can…" at bounding box center [485, 185] width 368 height 64
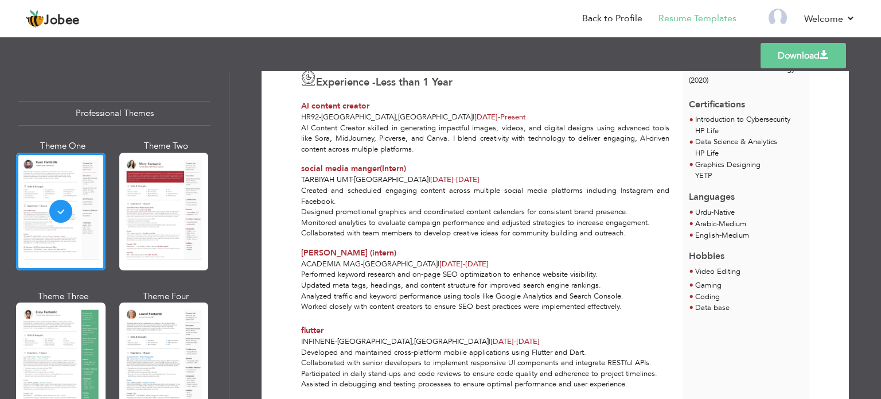
scroll to position [402, 0]
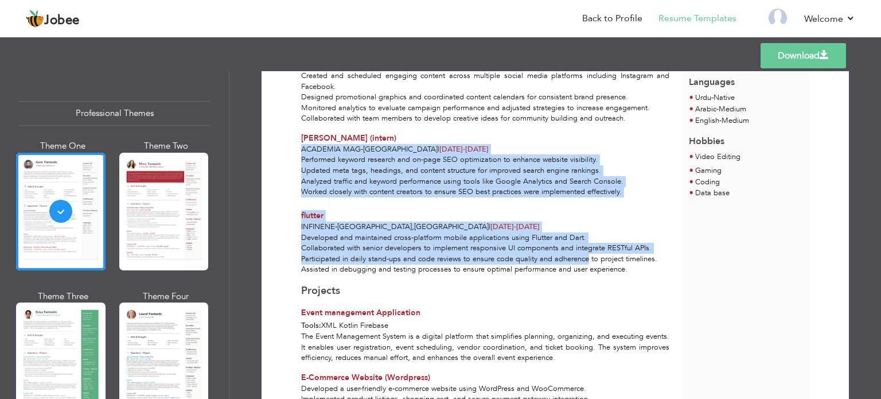
drag, startPoint x: 294, startPoint y: 146, endPoint x: 582, endPoint y: 258, distance: 308.4
click at [582, 258] on div "Faiz Abdul Waheed at Infinene Skills & Strengths" at bounding box center [491, 59] width 381 height 711
click at [582, 258] on div "Developed and maintained cross-platform mobile applications using Flutter and D…" at bounding box center [485, 253] width 381 height 42
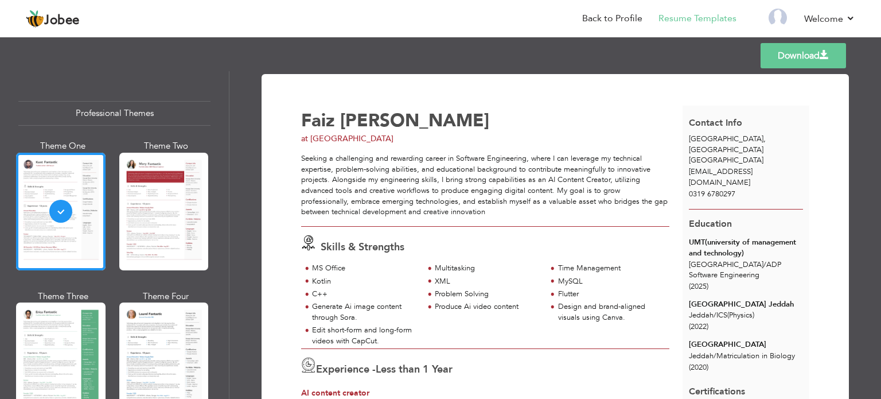
scroll to position [57, 0]
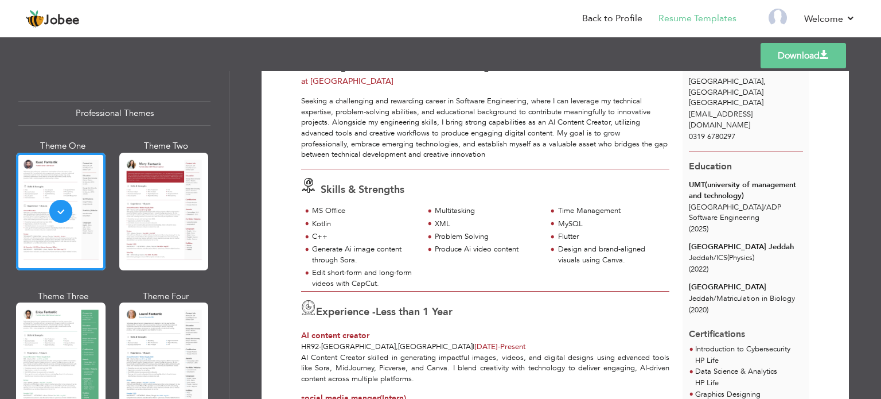
drag, startPoint x: 716, startPoint y: 185, endPoint x: 727, endPoint y: 194, distance: 15.1
click at [727, 202] on div "Lahore / ADP Software Engineering" at bounding box center [746, 212] width 114 height 21
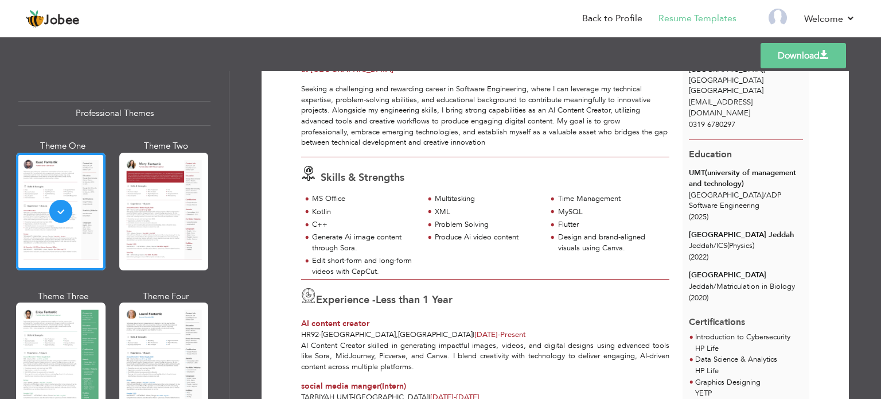
scroll to position [0, 0]
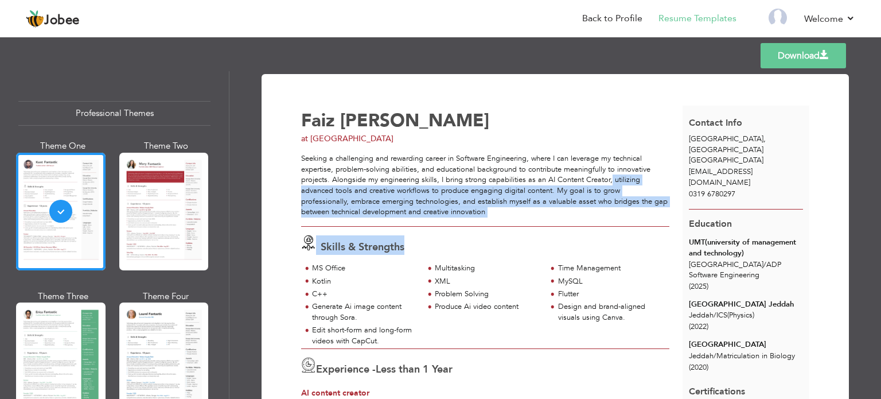
drag, startPoint x: 610, startPoint y: 179, endPoint x: 637, endPoint y: 240, distance: 67.0
click at [622, 213] on div "Seeking a challenging and rewarding career in Software Engineering, where I can…" at bounding box center [485, 185] width 368 height 64
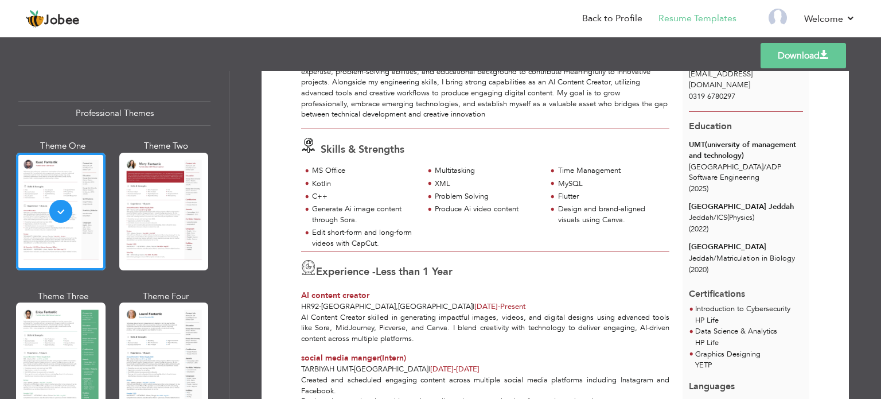
scroll to position [115, 0]
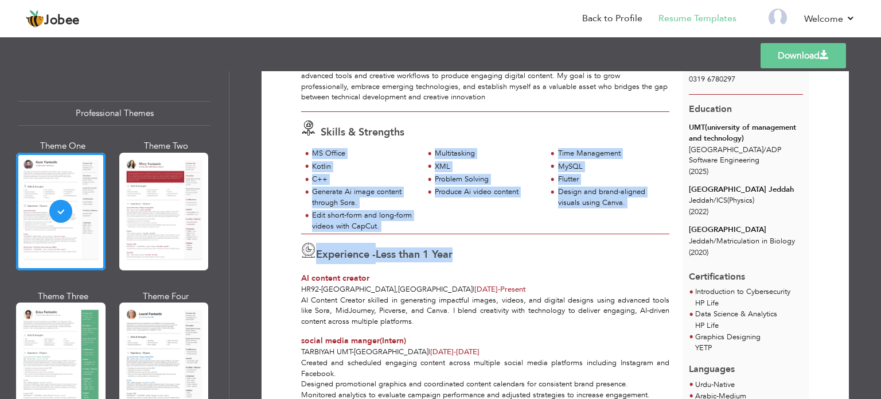
drag, startPoint x: 305, startPoint y: 150, endPoint x: 529, endPoint y: 236, distance: 239.7
click at [529, 236] on div "[PERSON_NAME] at [GEOGRAPHIC_DATA] Skills & Strengths" at bounding box center [491, 346] width 381 height 711
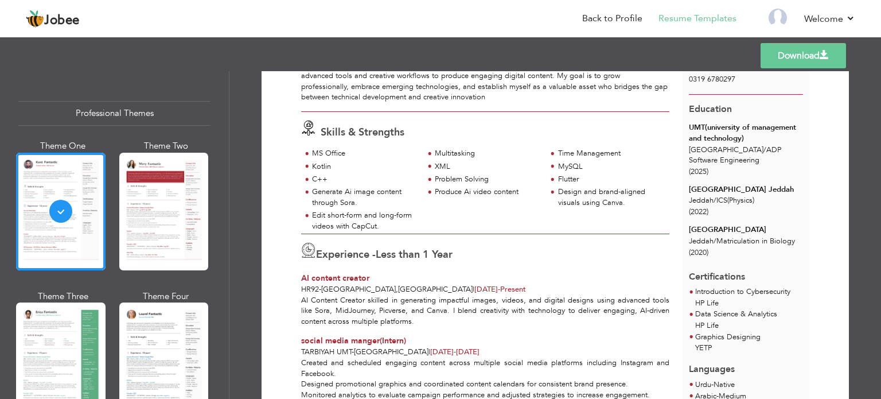
click at [529, 236] on div "Experience - Less than 1 Year AI content creator HR92 - LAHORE , PAKISTAN | May…" at bounding box center [485, 264] width 381 height 61
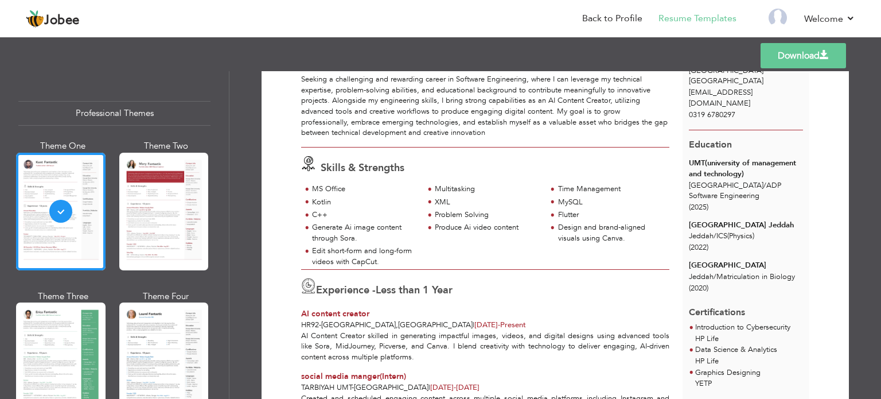
scroll to position [0, 0]
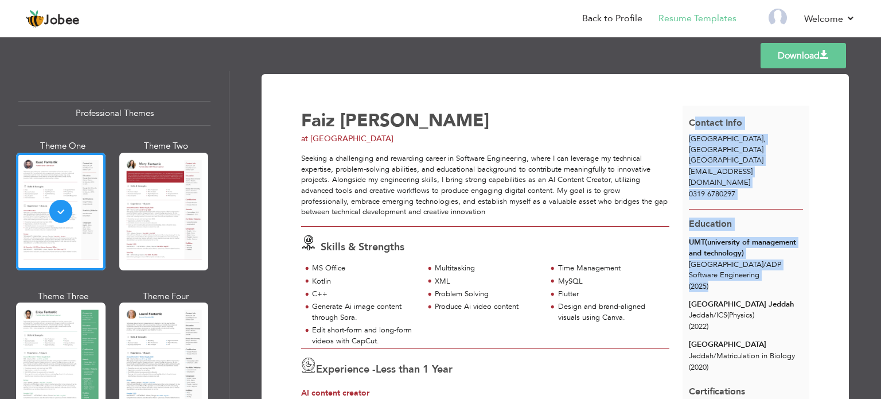
drag, startPoint x: 690, startPoint y: 118, endPoint x: 789, endPoint y: 260, distance: 173.4
click at [786, 281] on div "(2025)" at bounding box center [746, 286] width 114 height 11
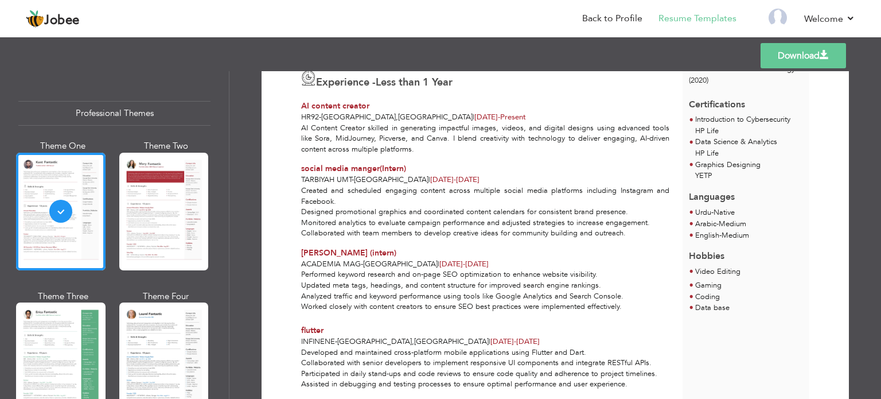
scroll to position [344, 0]
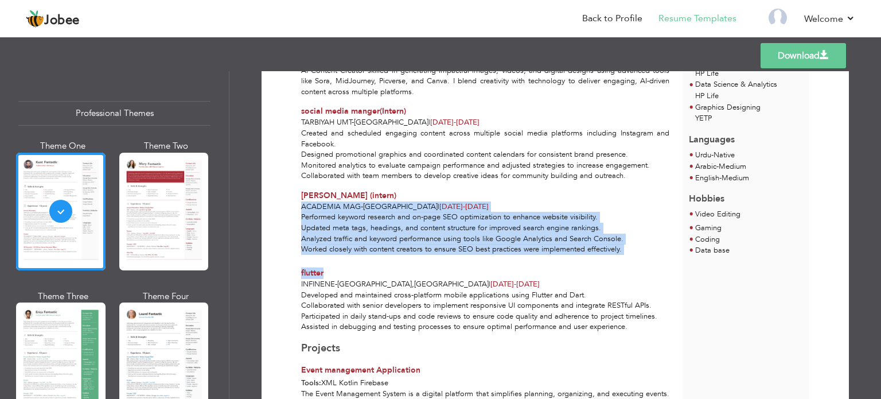
drag, startPoint x: 296, startPoint y: 201, endPoint x: 612, endPoint y: 259, distance: 321.2
click at [612, 259] on div "[PERSON_NAME] at [GEOGRAPHIC_DATA] Skills & Strengths" at bounding box center [491, 116] width 381 height 711
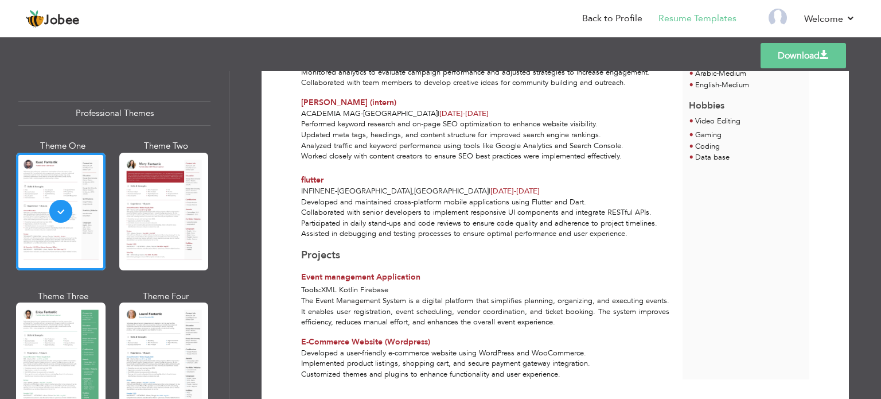
scroll to position [471, 0]
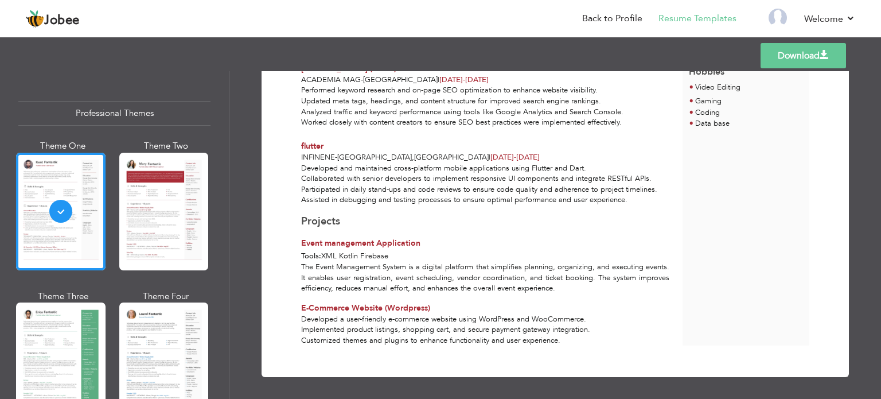
click at [400, 307] on span "E-Commerce Website (Wordpress)" at bounding box center [365, 307] width 129 height 11
click at [404, 307] on span "E-Commerce Website (Wordpress)" at bounding box center [365, 307] width 129 height 11
click at [436, 307] on div "E-Commerce Website (Wordpress)" at bounding box center [485, 307] width 368 height 11
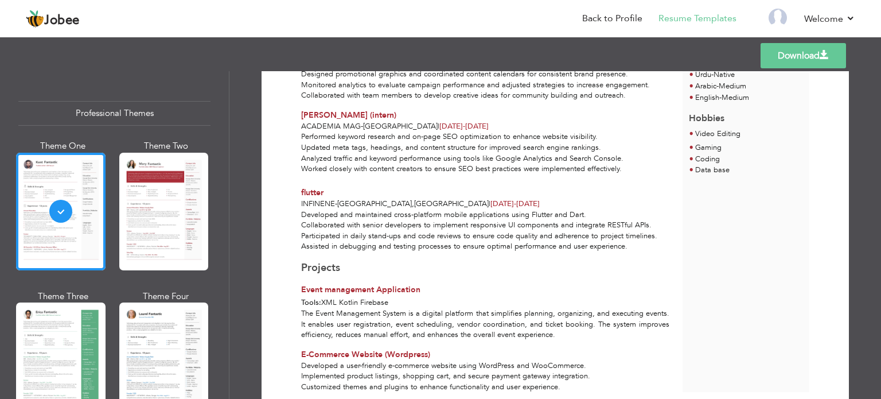
scroll to position [356, 0]
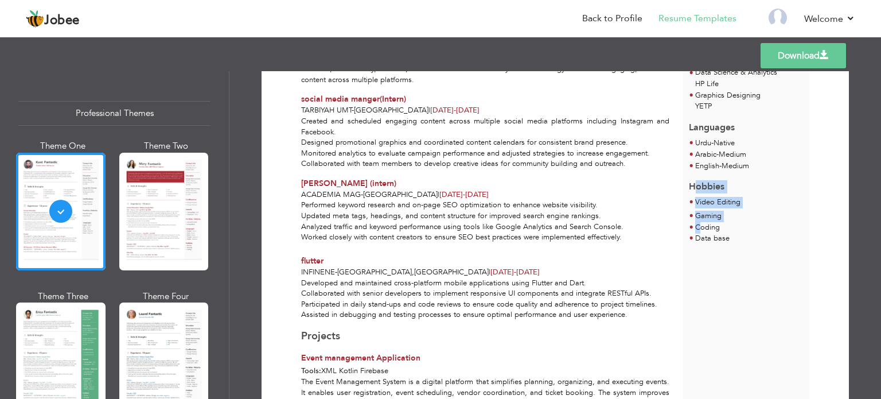
drag, startPoint x: 697, startPoint y: 220, endPoint x: 691, endPoint y: 178, distance: 41.8
click at [691, 178] on div "Hobbies Video Editing Gaming Coding Data base" at bounding box center [746, 208] width 127 height 73
click at [691, 180] on span "Hobbies" at bounding box center [707, 186] width 36 height 13
drag, startPoint x: 687, startPoint y: 174, endPoint x: 711, endPoint y: 233, distance: 63.8
click at [711, 233] on div "Hobbies Video Editing Gaming Coding Data base" at bounding box center [746, 208] width 127 height 73
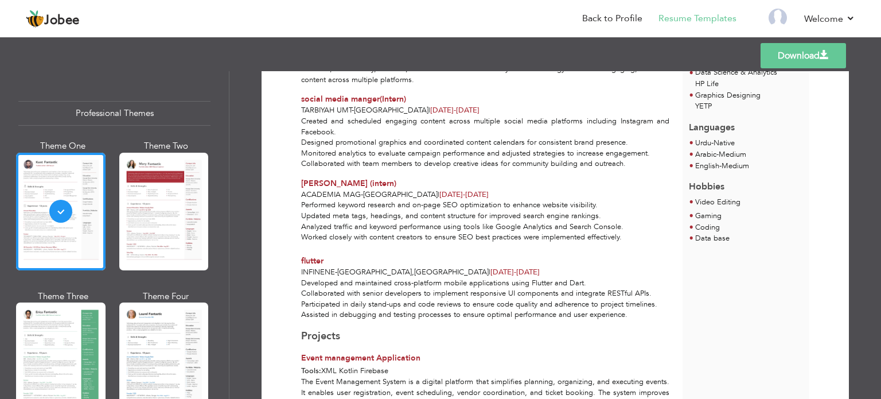
click at [725, 233] on span "Data base" at bounding box center [712, 238] width 34 height 10
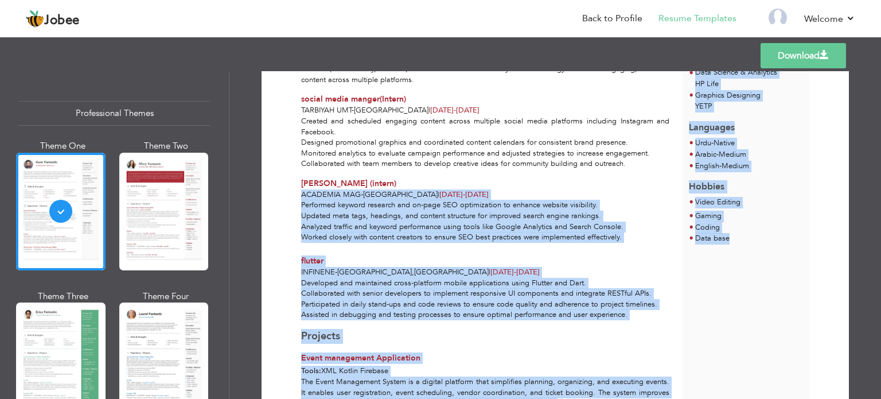
drag, startPoint x: 720, startPoint y: 227, endPoint x: 678, endPoint y: 174, distance: 68.2
click at [678, 174] on div "Faiz Abdul Waheed at Infinene Skills & Strengths MS Office XML" at bounding box center [555, 104] width 509 height 711
click at [678, 174] on div "[PERSON_NAME] at [GEOGRAPHIC_DATA] Skills & Strengths" at bounding box center [491, 104] width 381 height 711
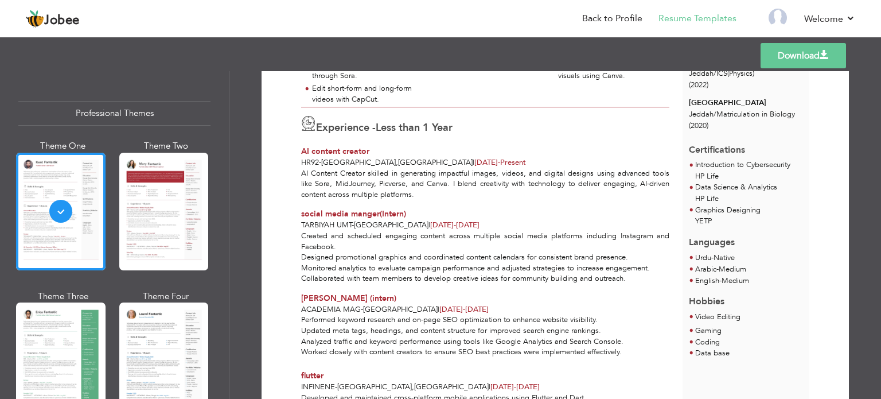
scroll to position [287, 0]
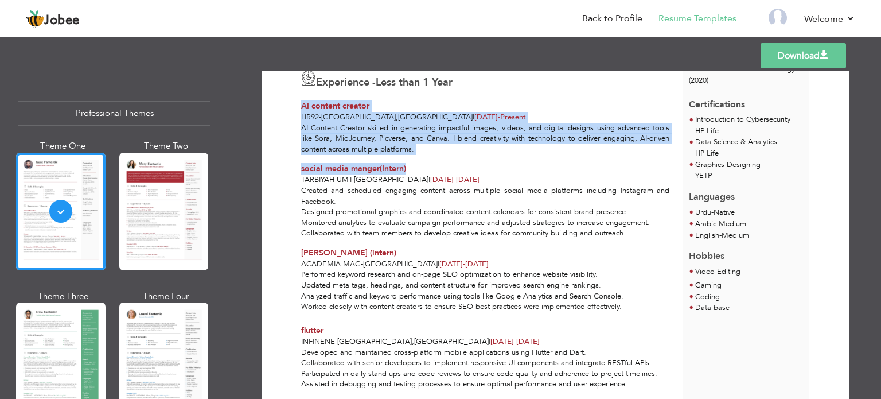
drag, startPoint x: 331, startPoint y: 103, endPoint x: 514, endPoint y: 154, distance: 190.0
click at [514, 154] on div "[PERSON_NAME] at [GEOGRAPHIC_DATA] Skills & Strengths" at bounding box center [491, 174] width 381 height 711
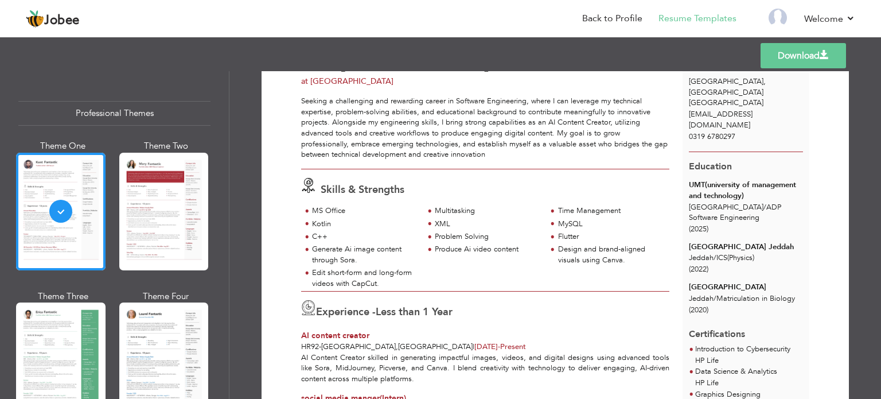
scroll to position [115, 0]
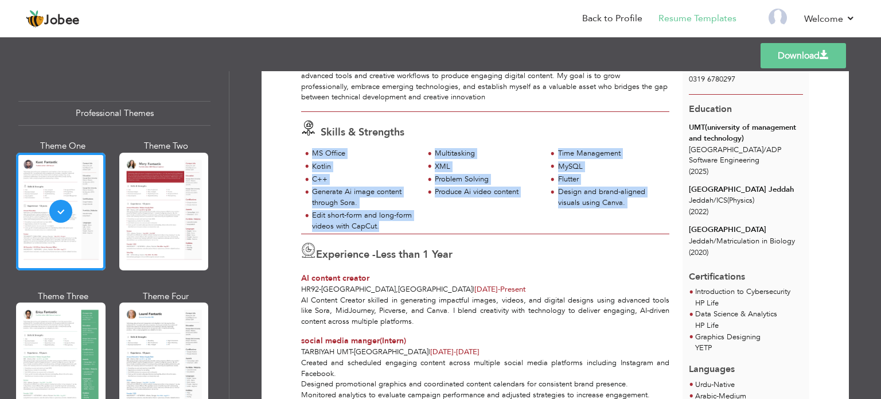
drag, startPoint x: 309, startPoint y: 153, endPoint x: 396, endPoint y: 223, distance: 111.8
click at [396, 223] on div "MS Office Multitasking Time Management Kotlin XML MySQL" at bounding box center [485, 190] width 368 height 85
click at [396, 223] on div "Edit short-form and long-form videos with CapCut." at bounding box center [364, 220] width 105 height 21
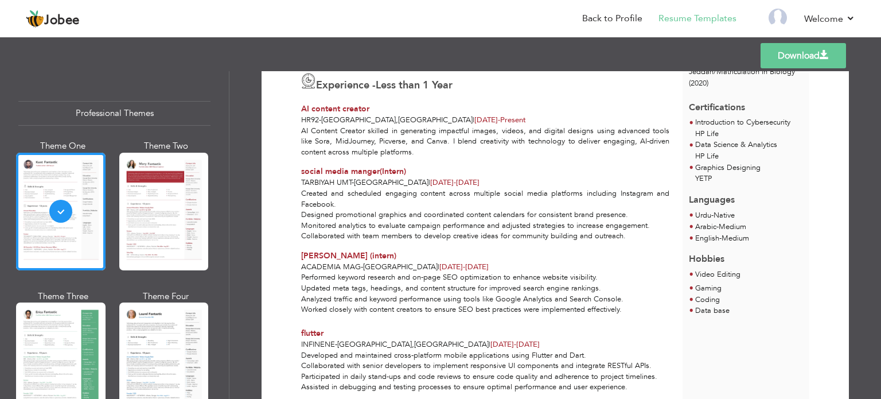
scroll to position [287, 0]
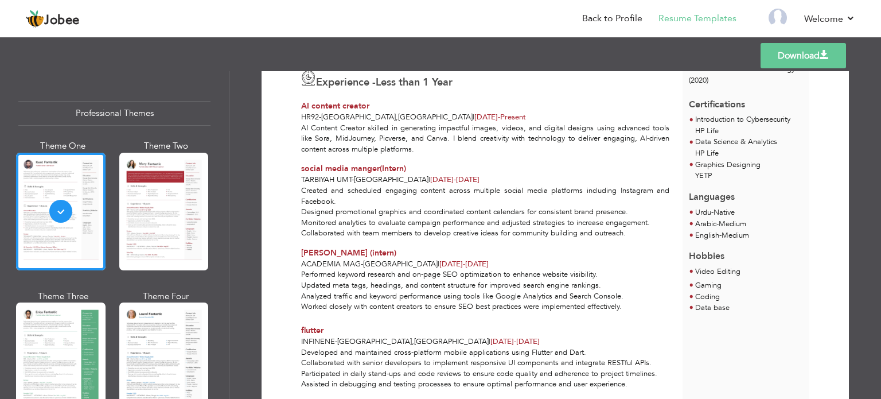
drag, startPoint x: 420, startPoint y: 179, endPoint x: 480, endPoint y: 178, distance: 59.1
click at [480, 178] on div "tarbiyah umt - lahore | Mar 2025 - Apr 2025" at bounding box center [485, 179] width 368 height 11
drag, startPoint x: 381, startPoint y: 178, endPoint x: 443, endPoint y: 172, distance: 62.8
click at [443, 172] on div "social media manger(Intern) tarbiyah umt - lahore | Mar 2025 - Apr 2025" at bounding box center [485, 174] width 381 height 22
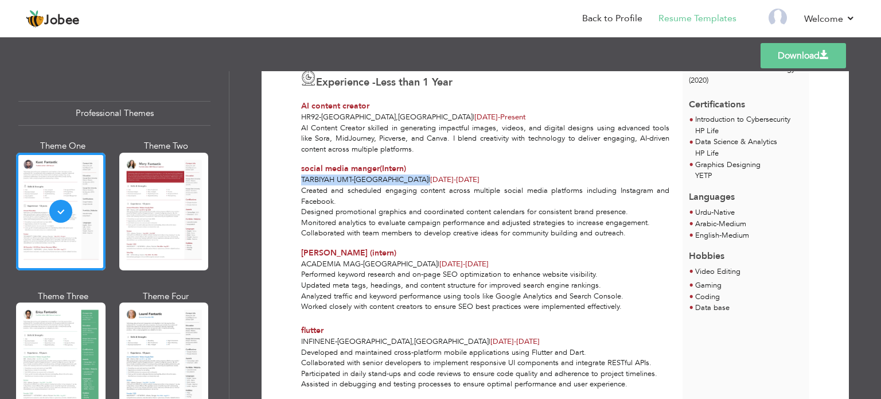
click at [452, 172] on div "social media manger(Intern)" at bounding box center [485, 168] width 368 height 11
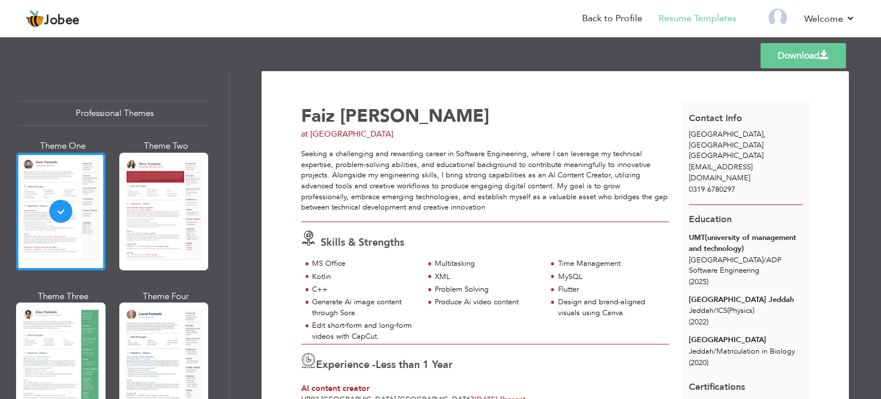
scroll to position [0, 0]
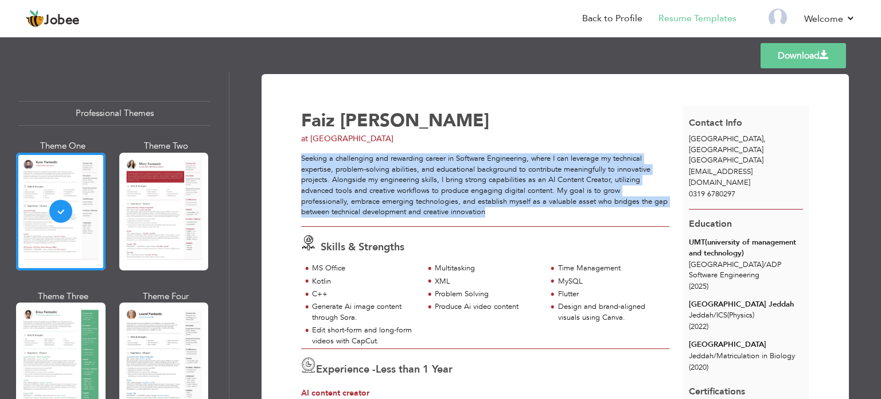
drag, startPoint x: 299, startPoint y: 158, endPoint x: 466, endPoint y: 210, distance: 174.7
click at [466, 210] on div "Seeking a challenging and rewarding career in Software Engineering, where I can…" at bounding box center [485, 185] width 368 height 64
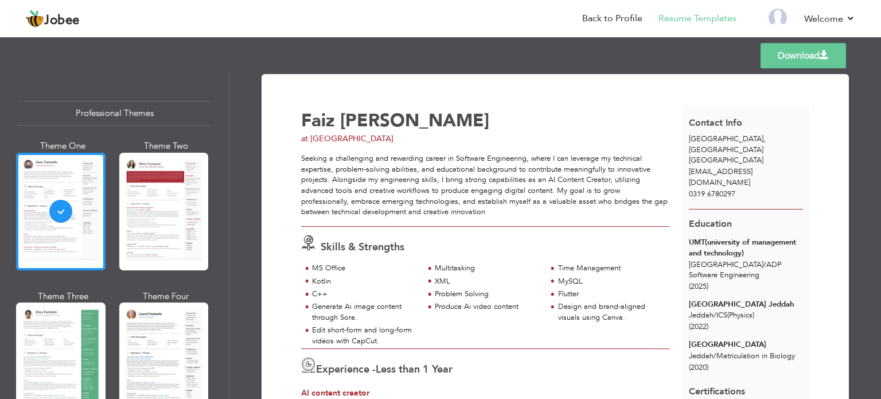
scroll to position [115, 0]
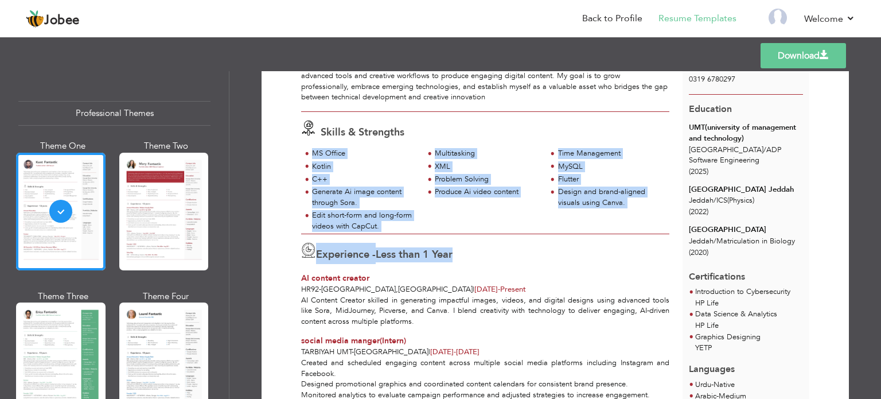
drag, startPoint x: 305, startPoint y: 150, endPoint x: 578, endPoint y: 247, distance: 289.7
click at [578, 247] on div "[PERSON_NAME] at [GEOGRAPHIC_DATA] Skills & Strengths" at bounding box center [491, 346] width 381 height 711
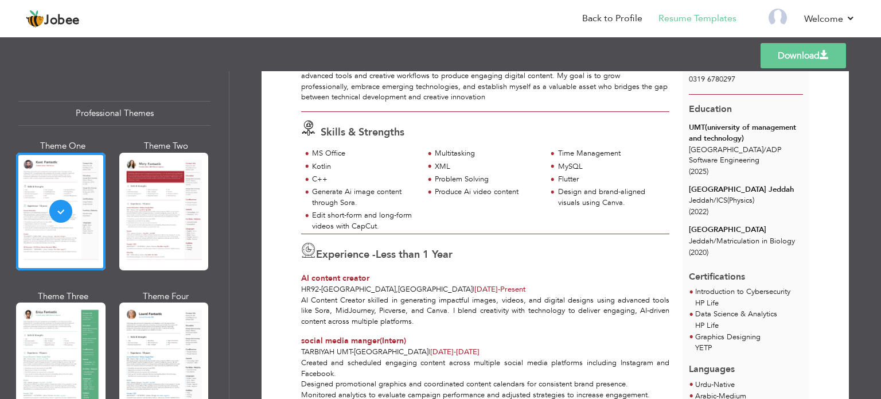
click at [578, 247] on div "Experience - Less than 1 Year" at bounding box center [485, 253] width 368 height 21
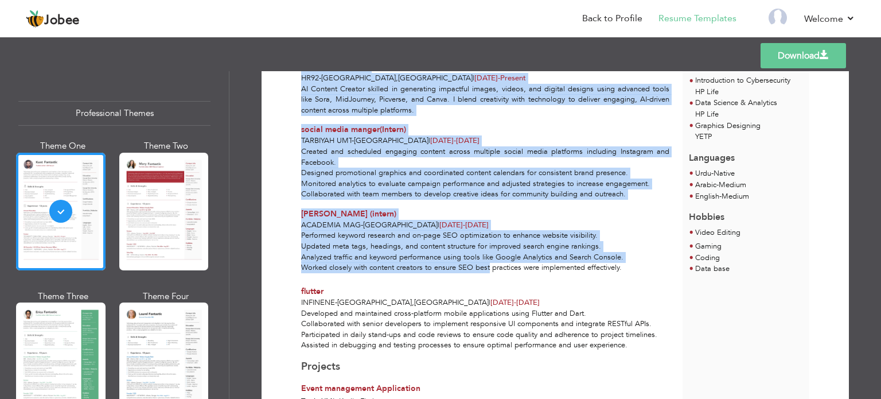
scroll to position [344, 0]
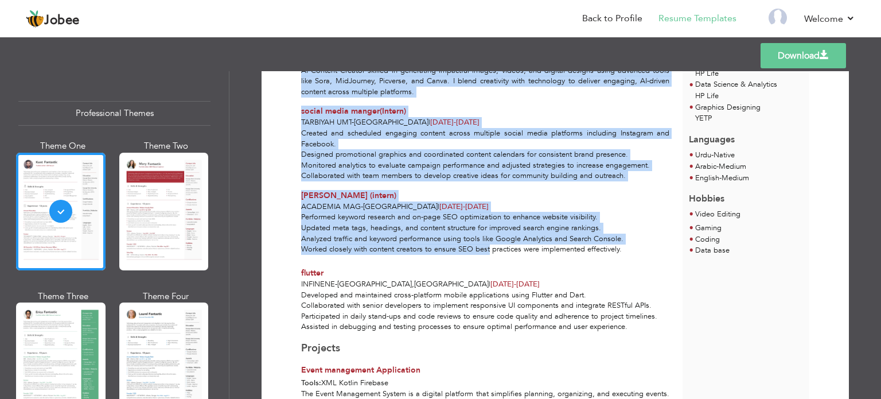
drag, startPoint x: 296, startPoint y: 100, endPoint x: 484, endPoint y: 247, distance: 238.7
click at [484, 247] on div "[PERSON_NAME] at [GEOGRAPHIC_DATA] Skills & Strengths" at bounding box center [491, 116] width 381 height 711
click at [484, 247] on p "Performed keyword research and on-page SEO optimization to enhance website visi…" at bounding box center [485, 233] width 368 height 42
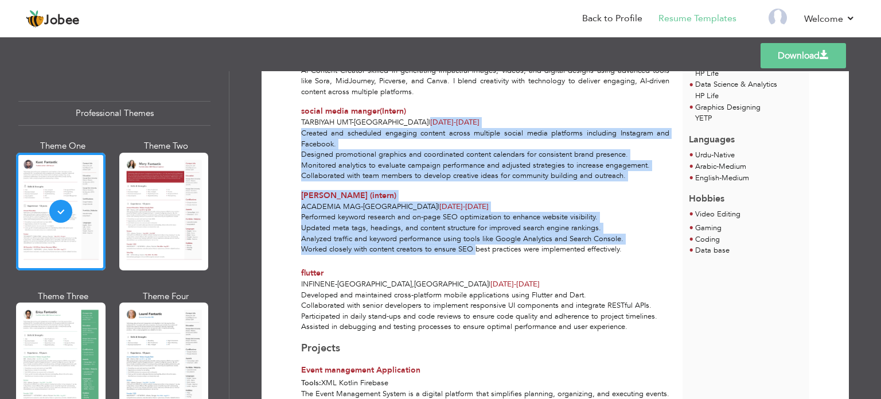
drag, startPoint x: 471, startPoint y: 247, endPoint x: 383, endPoint y: 124, distance: 151.2
click at [383, 124] on div "[PERSON_NAME] at [GEOGRAPHIC_DATA] Skills & Strengths" at bounding box center [491, 116] width 381 height 711
click at [428, 124] on span "|" at bounding box center [429, 122] width 2 height 10
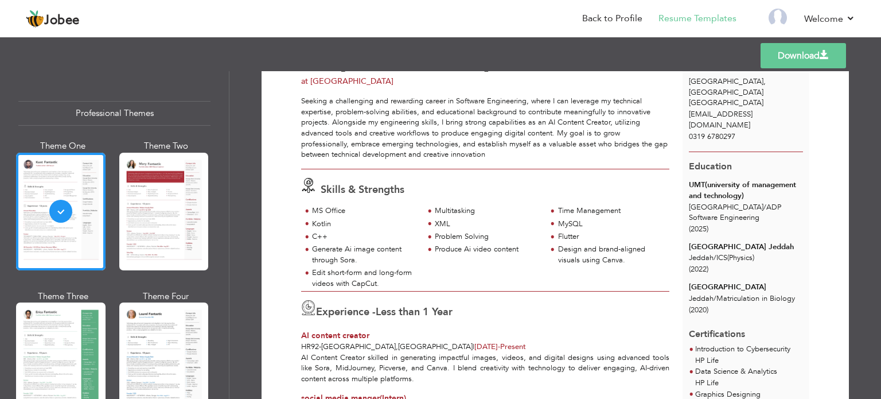
scroll to position [0, 0]
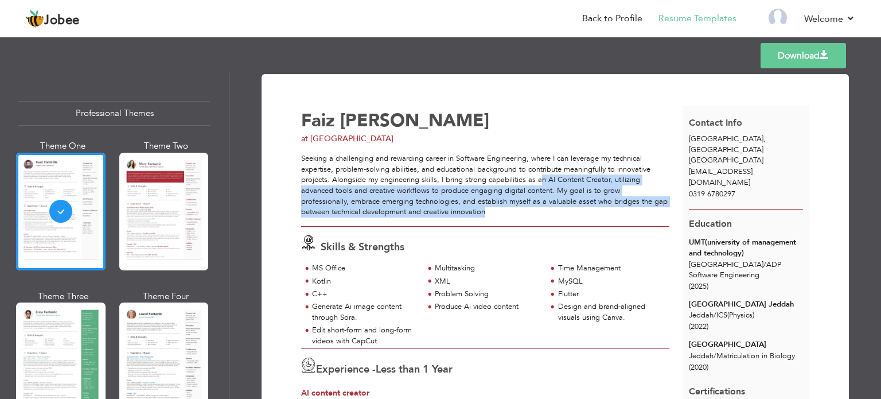
drag, startPoint x: 539, startPoint y: 178, endPoint x: 587, endPoint y: 211, distance: 58.2
click at [587, 211] on div "Seeking a challenging and rewarding career in Software Engineering, where I can…" at bounding box center [485, 185] width 368 height 64
drag, startPoint x: 545, startPoint y: 177, endPoint x: 574, endPoint y: 216, distance: 48.1
click at [574, 216] on div "Seeking a challenging and rewarding career in Software Engineering, where I can…" at bounding box center [485, 185] width 368 height 64
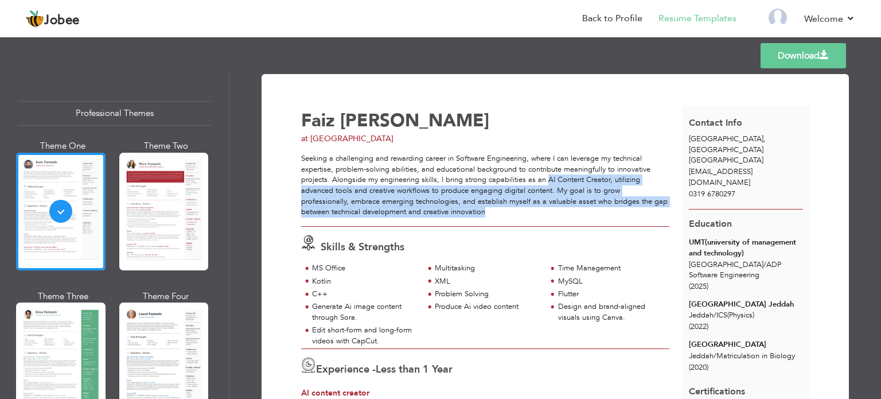
click at [574, 216] on div "Seeking a challenging and rewarding career in Software Engineering, where I can…" at bounding box center [485, 185] width 368 height 64
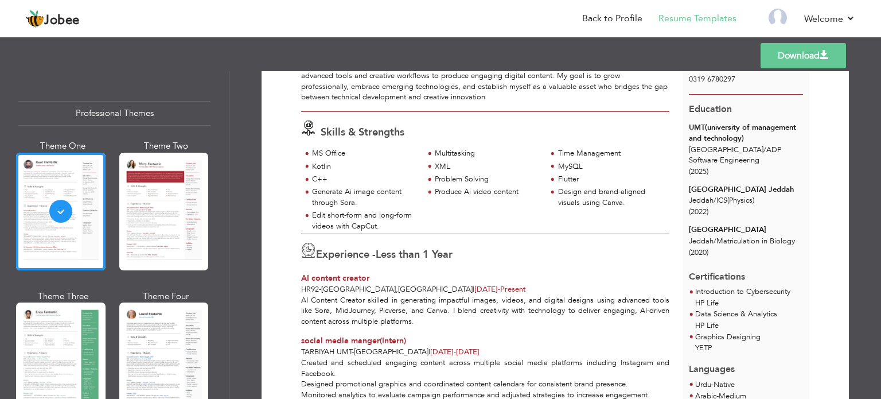
scroll to position [172, 0]
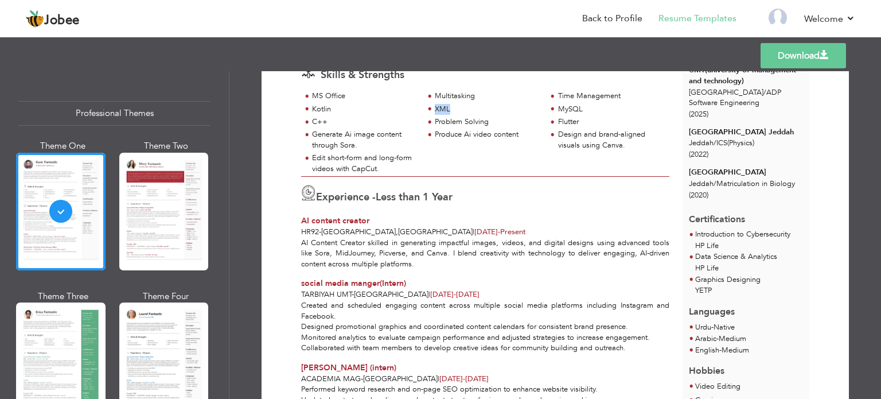
drag, startPoint x: 432, startPoint y: 107, endPoint x: 454, endPoint y: 107, distance: 21.8
click at [454, 107] on div "XML" at bounding box center [487, 109] width 105 height 11
drag, startPoint x: 553, startPoint y: 104, endPoint x: 636, endPoint y: 108, distance: 83.2
click at [636, 108] on div "MySQL" at bounding box center [608, 110] width 123 height 13
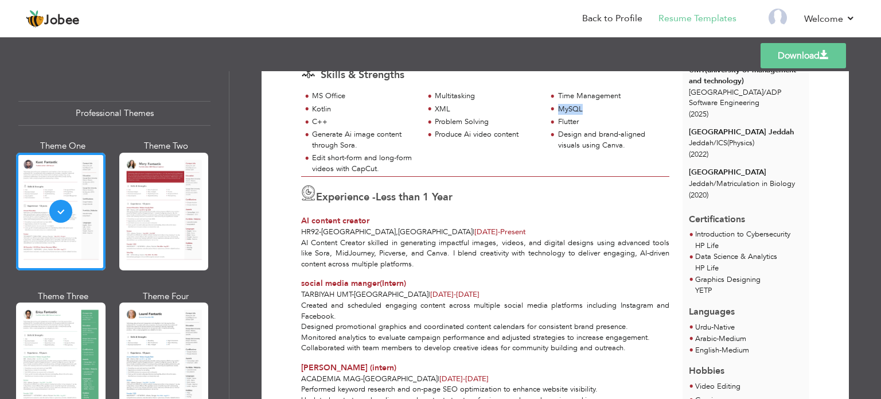
click at [636, 108] on div "MySQL" at bounding box center [610, 109] width 105 height 11
drag, startPoint x: 556, startPoint y: 119, endPoint x: 572, endPoint y: 120, distance: 16.6
click at [572, 120] on div "Flutter" at bounding box center [610, 121] width 105 height 11
click at [578, 120] on div "Flutter" at bounding box center [610, 121] width 105 height 11
drag, startPoint x: 578, startPoint y: 120, endPoint x: 551, endPoint y: 118, distance: 27.1
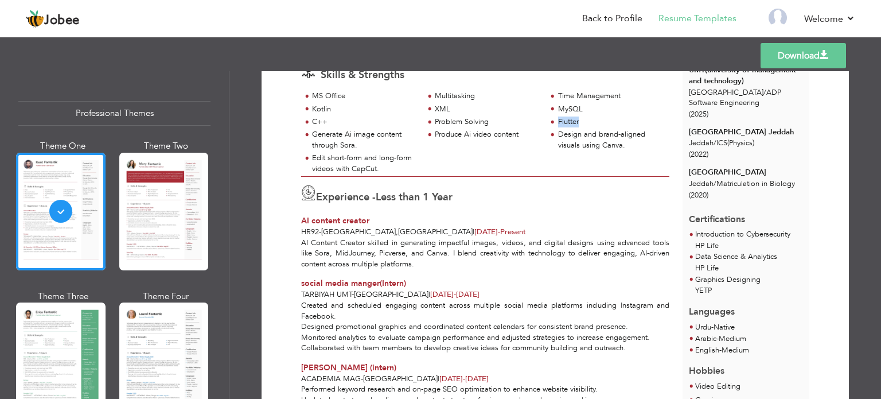
click at [551, 118] on div "Flutter" at bounding box center [608, 122] width 123 height 13
click at [551, 117] on span at bounding box center [552, 121] width 10 height 11
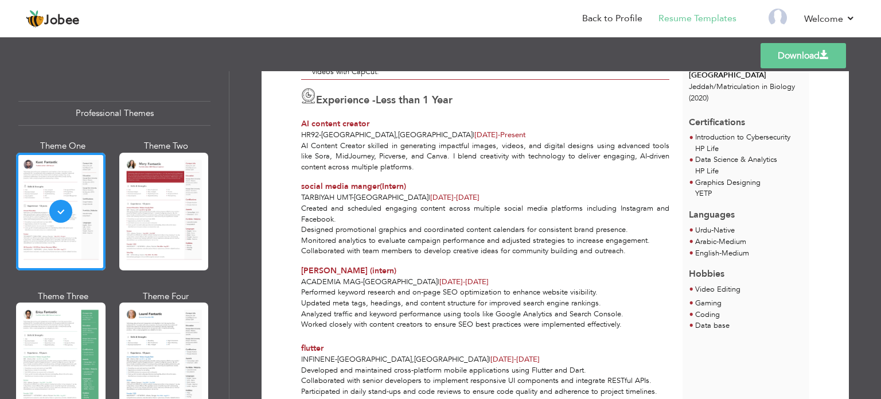
scroll to position [241, 0]
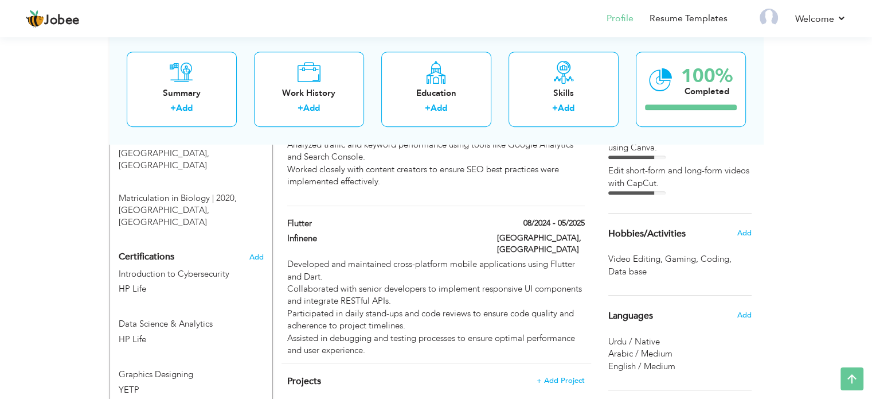
scroll to position [631, 0]
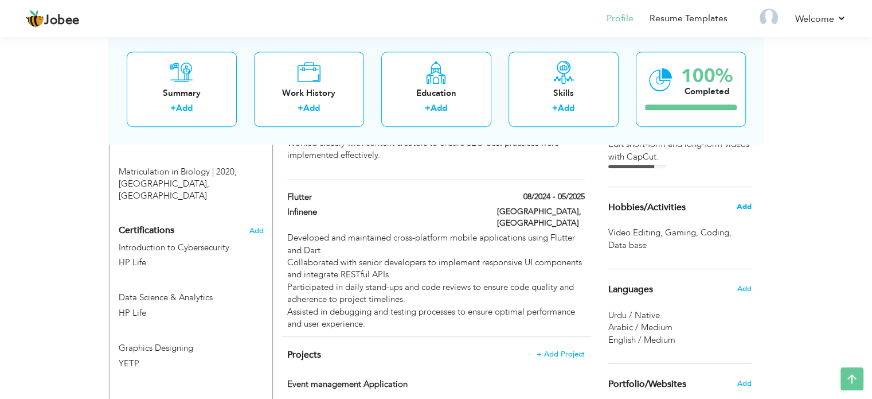
click at [738, 208] on span "Add" at bounding box center [743, 206] width 15 height 10
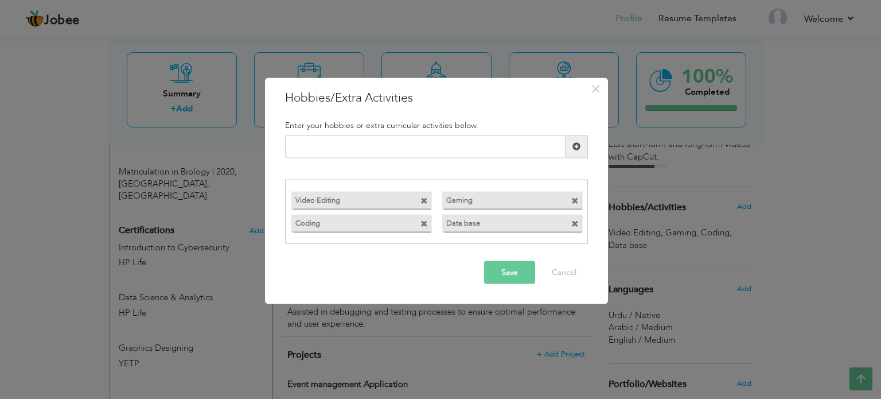
click at [424, 225] on span at bounding box center [423, 223] width 7 height 7
click at [423, 227] on span at bounding box center [423, 223] width 7 height 7
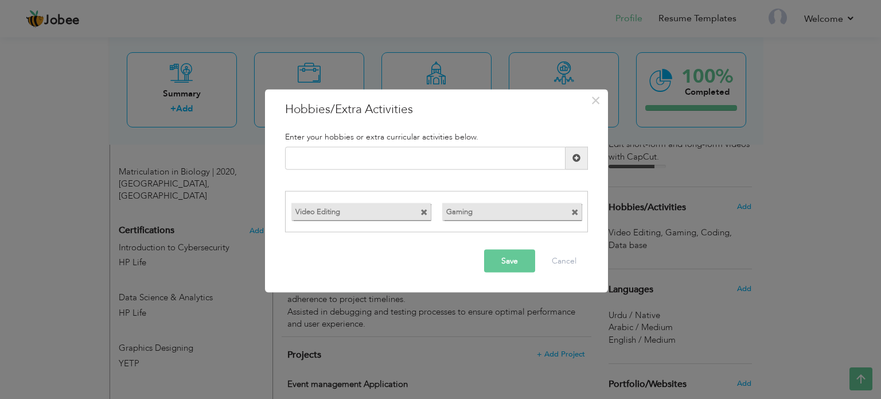
click at [505, 260] on button "Save" at bounding box center [509, 261] width 51 height 23
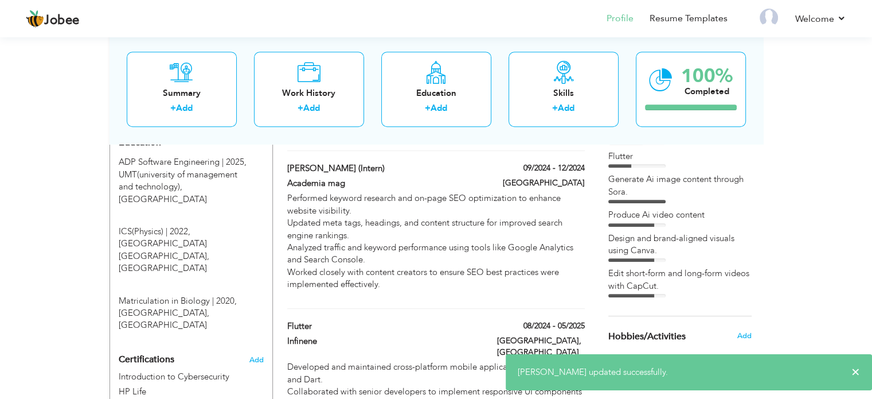
scroll to position [731, 0]
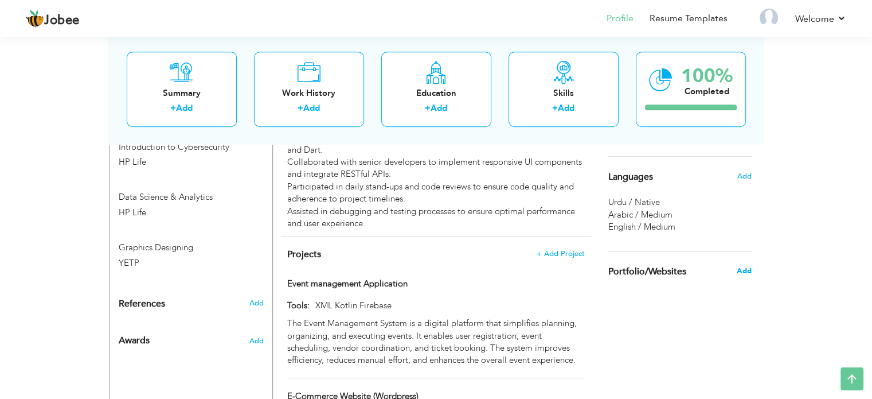
click at [743, 272] on span "Add" at bounding box center [743, 271] width 15 height 10
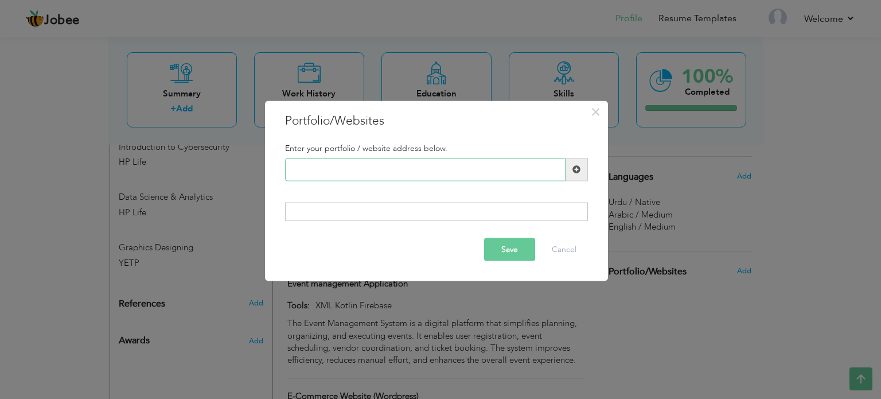
paste input "[URL][DOMAIN_NAME]"
type input "[URL][DOMAIN_NAME]"
click at [408, 209] on div at bounding box center [436, 211] width 303 height 18
click at [580, 169] on span at bounding box center [576, 169] width 8 height 8
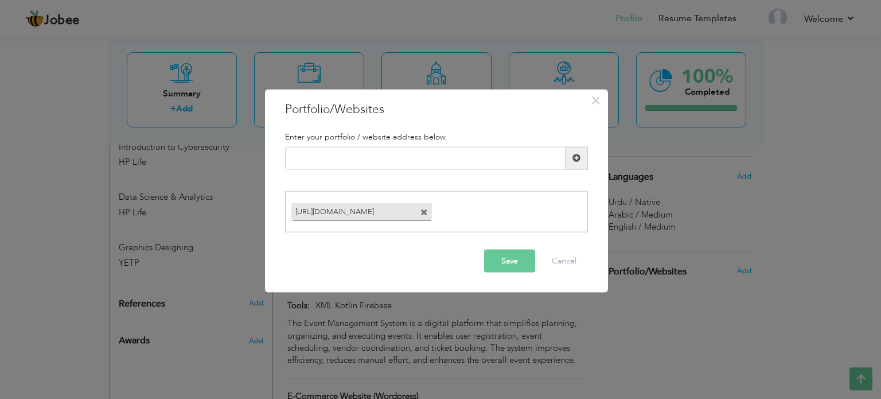
click at [519, 268] on button "Save" at bounding box center [509, 261] width 51 height 23
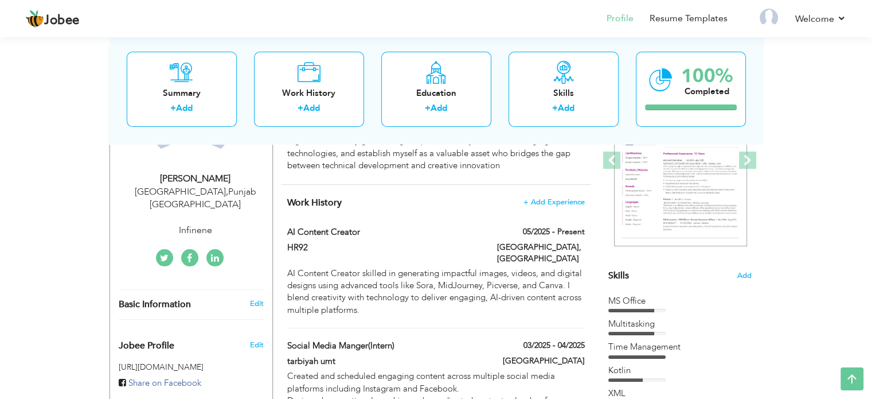
scroll to position [57, 0]
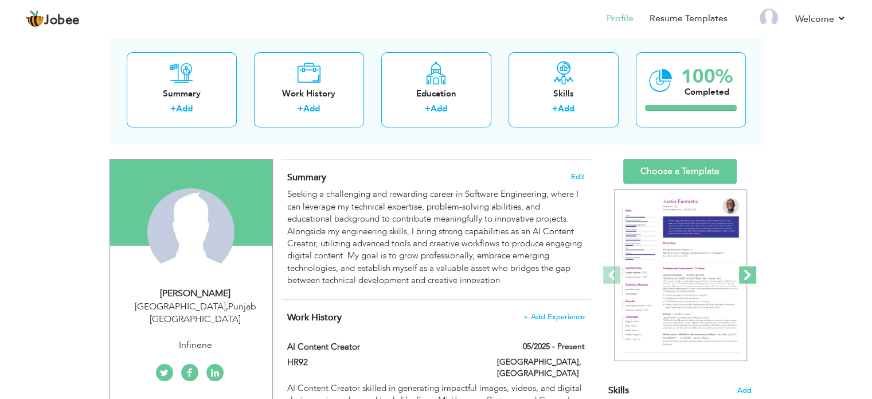
click at [747, 277] on span at bounding box center [747, 274] width 17 height 17
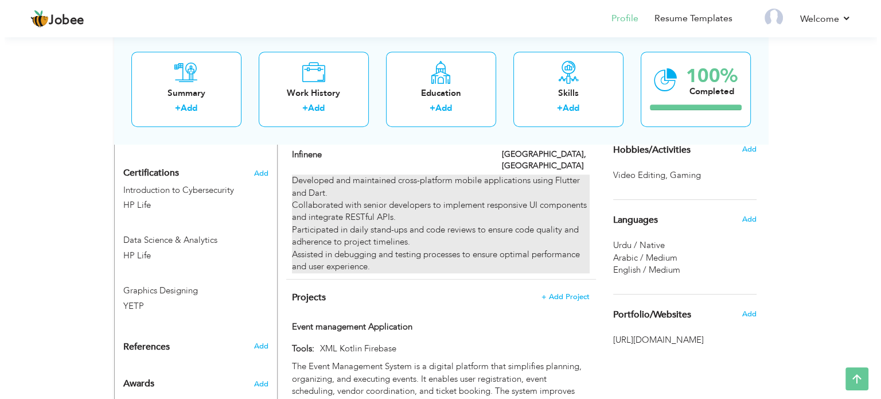
scroll to position [631, 0]
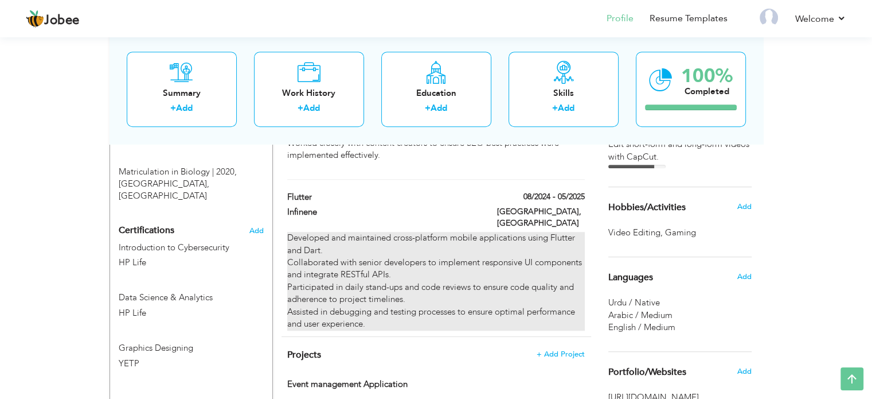
click at [405, 232] on div "Developed and maintained cross-platform mobile applications using Flutter and D…" at bounding box center [435, 281] width 297 height 98
type input "flutter"
type input "Infinene"
type input "08/2024"
type input "05/2025"
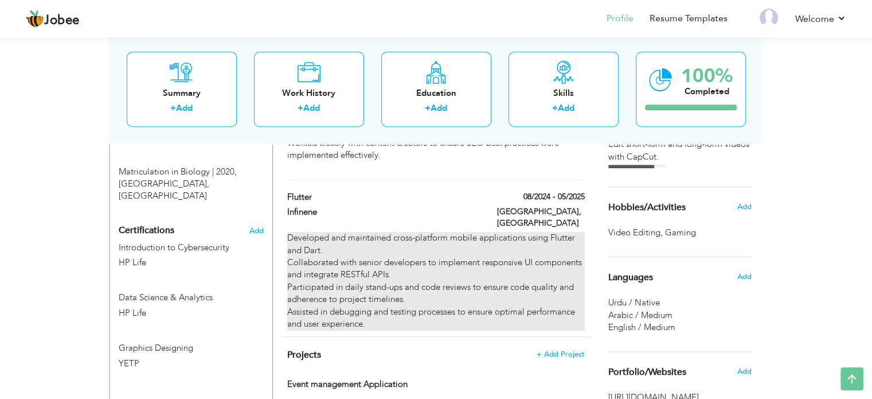
type input "[GEOGRAPHIC_DATA]"
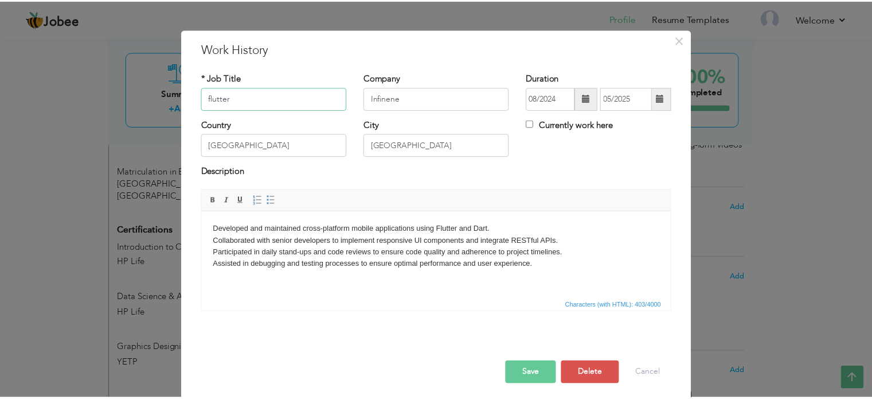
scroll to position [17, 0]
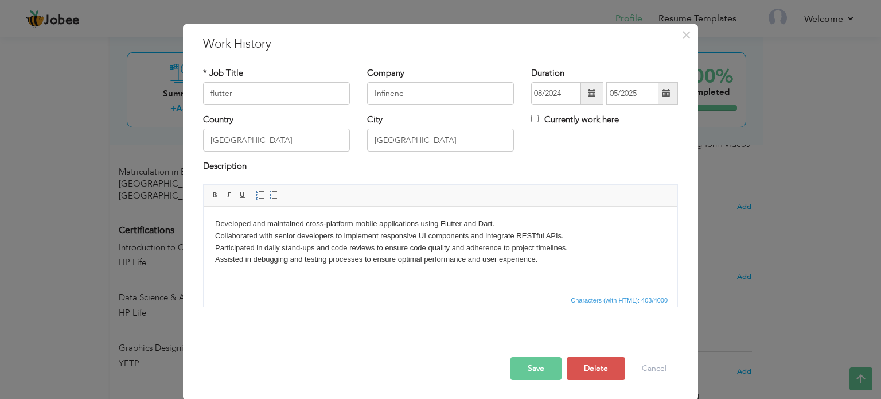
drag, startPoint x: 470, startPoint y: 235, endPoint x: 516, endPoint y: 234, distance: 46.5
click at [516, 234] on body "Developed and maintained cross-platform mobile applications using Flutter and D…" at bounding box center [440, 241] width 451 height 48
drag, startPoint x: 471, startPoint y: 235, endPoint x: 574, endPoint y: 231, distance: 102.2
click at [574, 231] on body "Developed and maintained cross-platform mobile applications using Flutter and D…" at bounding box center [440, 241] width 451 height 48
click at [569, 233] on body "Developed and maintained cross-platform mobile applications using Flutter and D…" at bounding box center [440, 241] width 451 height 48
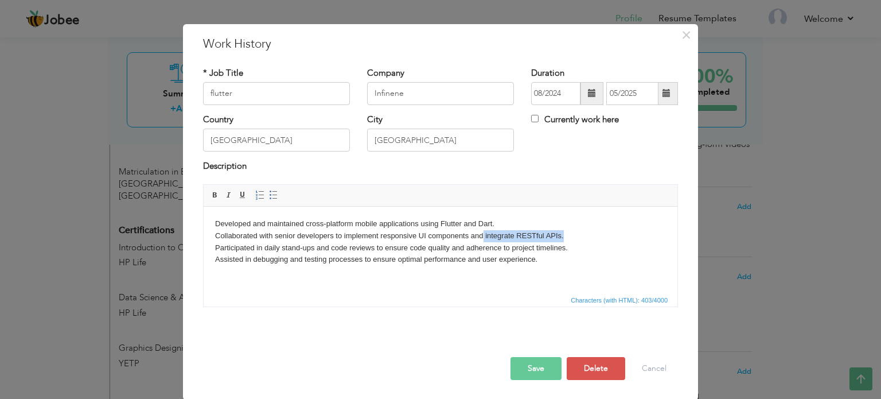
drag, startPoint x: 484, startPoint y: 235, endPoint x: 565, endPoint y: 236, distance: 80.9
click at [565, 236] on body "Developed and maintained cross-platform mobile applications using Flutter and D…" at bounding box center [440, 241] width 451 height 48
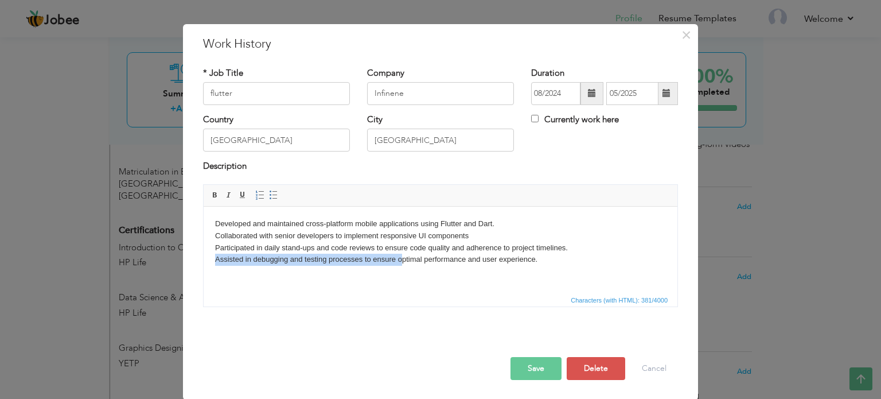
drag, startPoint x: 214, startPoint y: 259, endPoint x: 400, endPoint y: 258, distance: 185.8
click at [400, 258] on html "Developed and maintained cross-platform mobile applications using Flutter and D…" at bounding box center [441, 241] width 474 height 71
click at [400, 258] on body "Developed and maintained cross-platform mobile applications using Flutter and D…" at bounding box center [440, 241] width 451 height 48
drag, startPoint x: 304, startPoint y: 260, endPoint x: 385, endPoint y: 477, distance: 232.1
click at [204, 272] on html "Developed and maintained cross-platform mobile applications using Flutter and D…" at bounding box center [441, 241] width 474 height 71
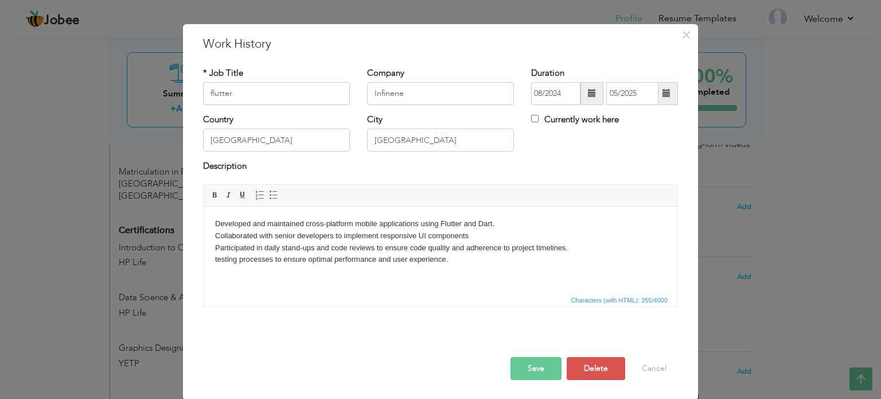
click at [541, 358] on button "Save" at bounding box center [535, 368] width 51 height 23
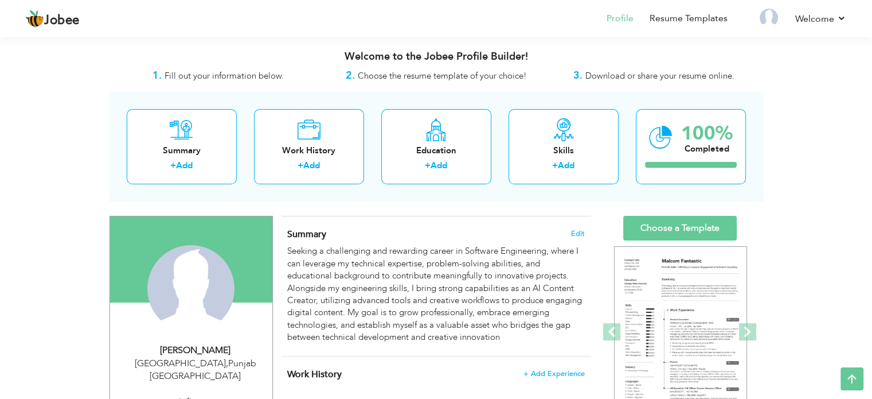
scroll to position [0, 0]
click at [649, 227] on link "Choose a Template" at bounding box center [680, 228] width 114 height 25
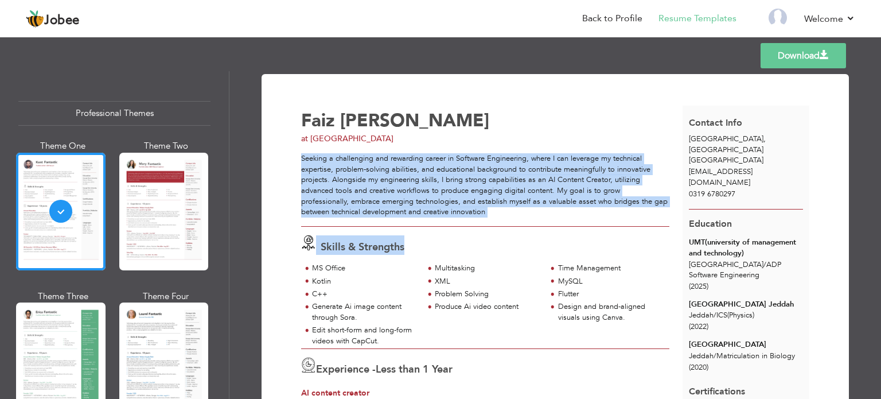
drag, startPoint x: 299, startPoint y: 159, endPoint x: 564, endPoint y: 227, distance: 273.1
click at [564, 227] on div "Skills & Strengths MS Office Multitasking Time Management XML" at bounding box center [485, 288] width 381 height 122
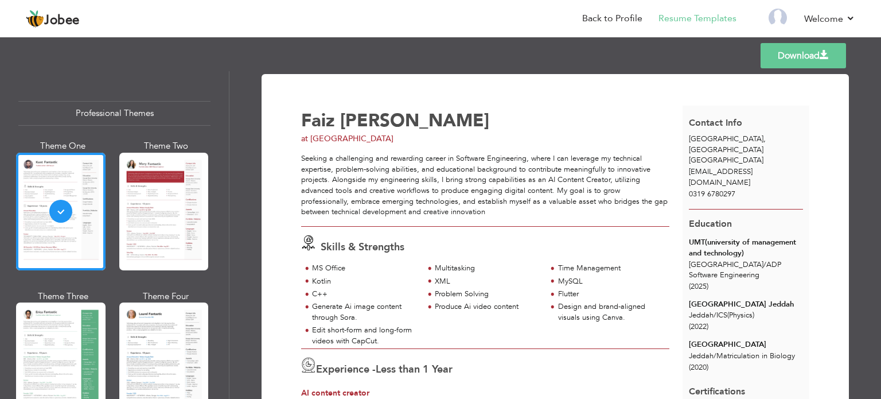
click at [796, 50] on link "Download" at bounding box center [803, 55] width 85 height 25
